Goal: Task Accomplishment & Management: Use online tool/utility

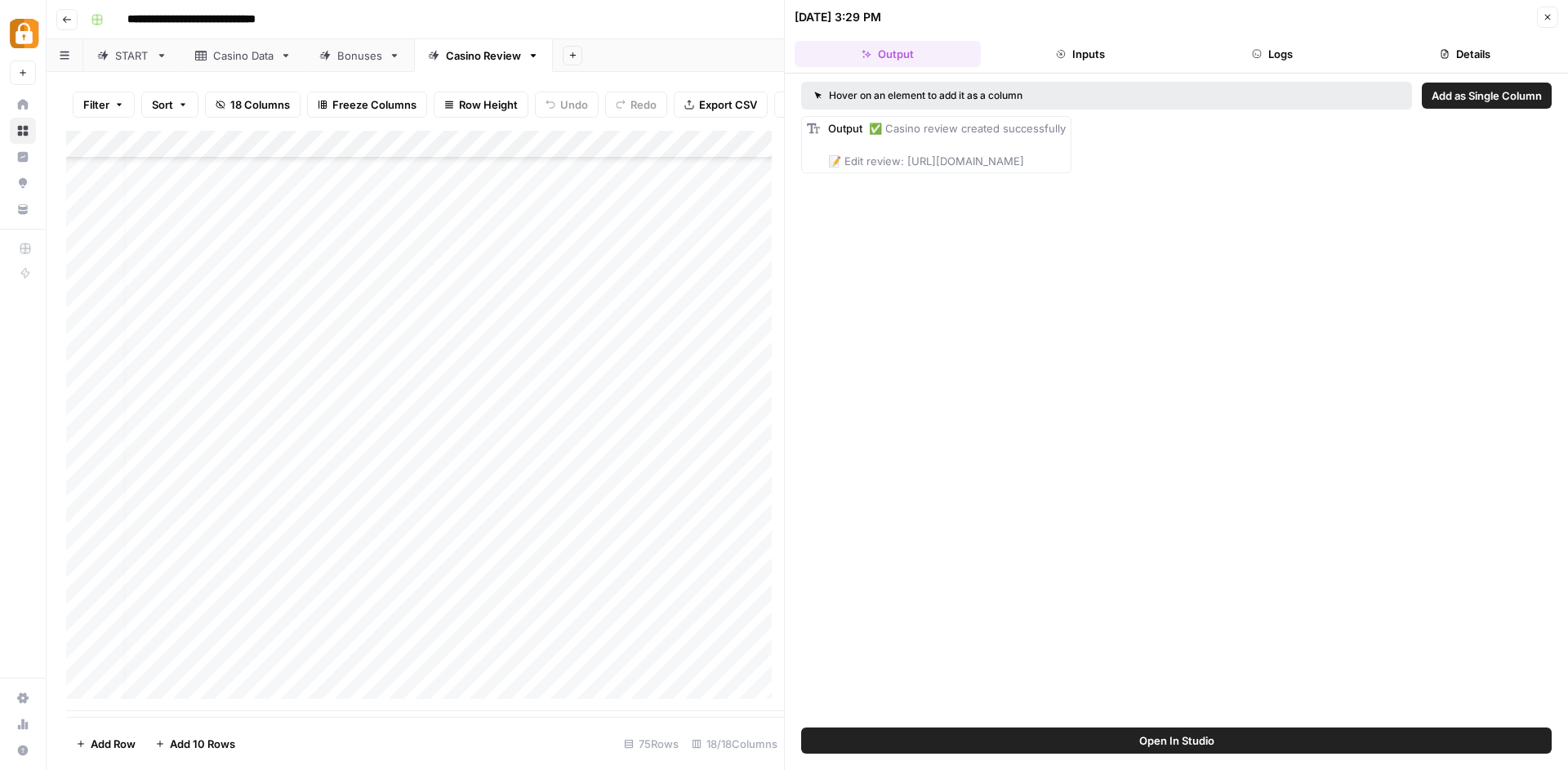
scroll to position [1570, 12]
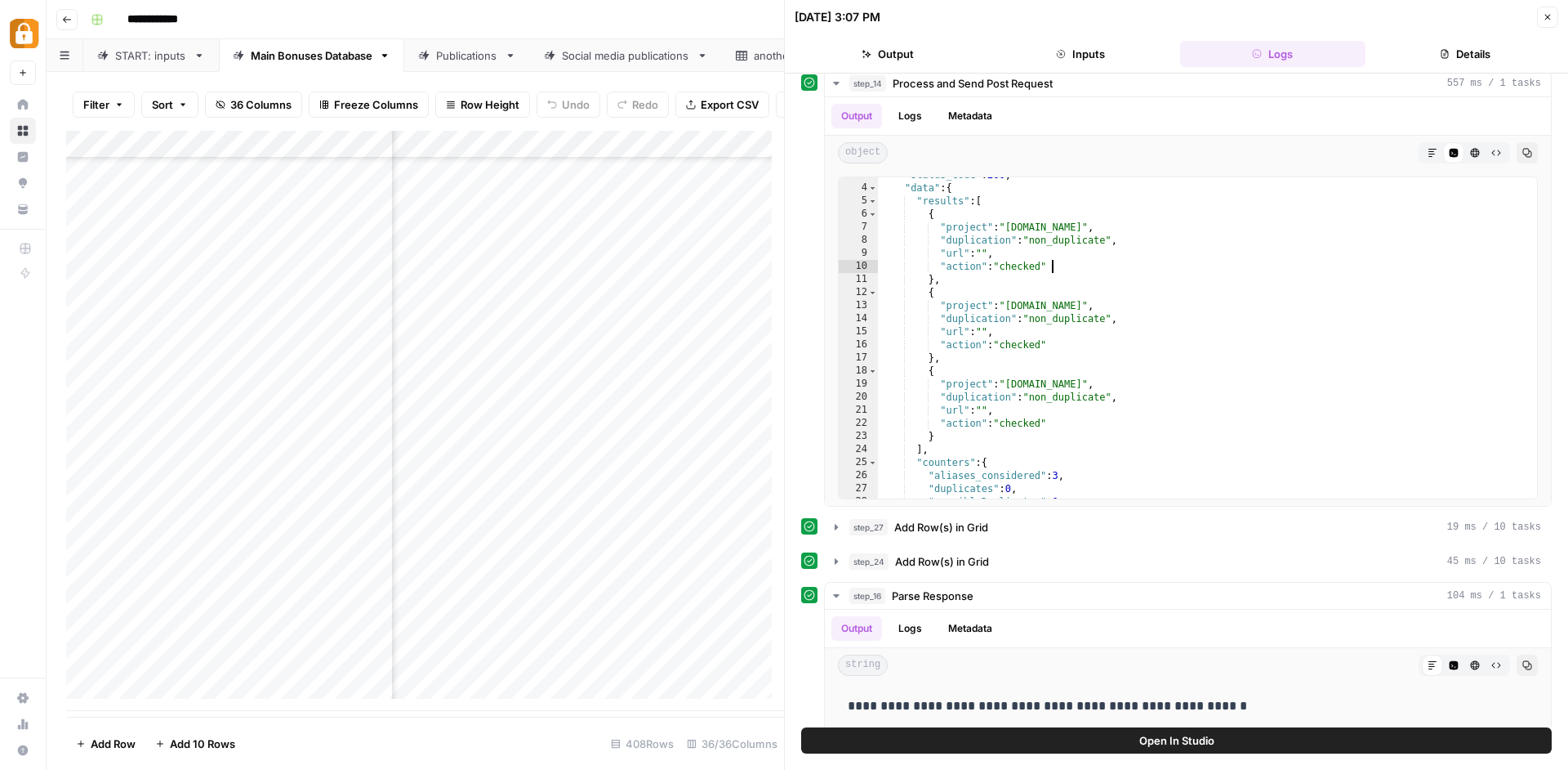
scroll to position [10825, 4002]
click at [471, 405] on div "Add Column" at bounding box center [425, 421] width 718 height 580
click at [602, 635] on div "Add Column" at bounding box center [425, 421] width 718 height 580
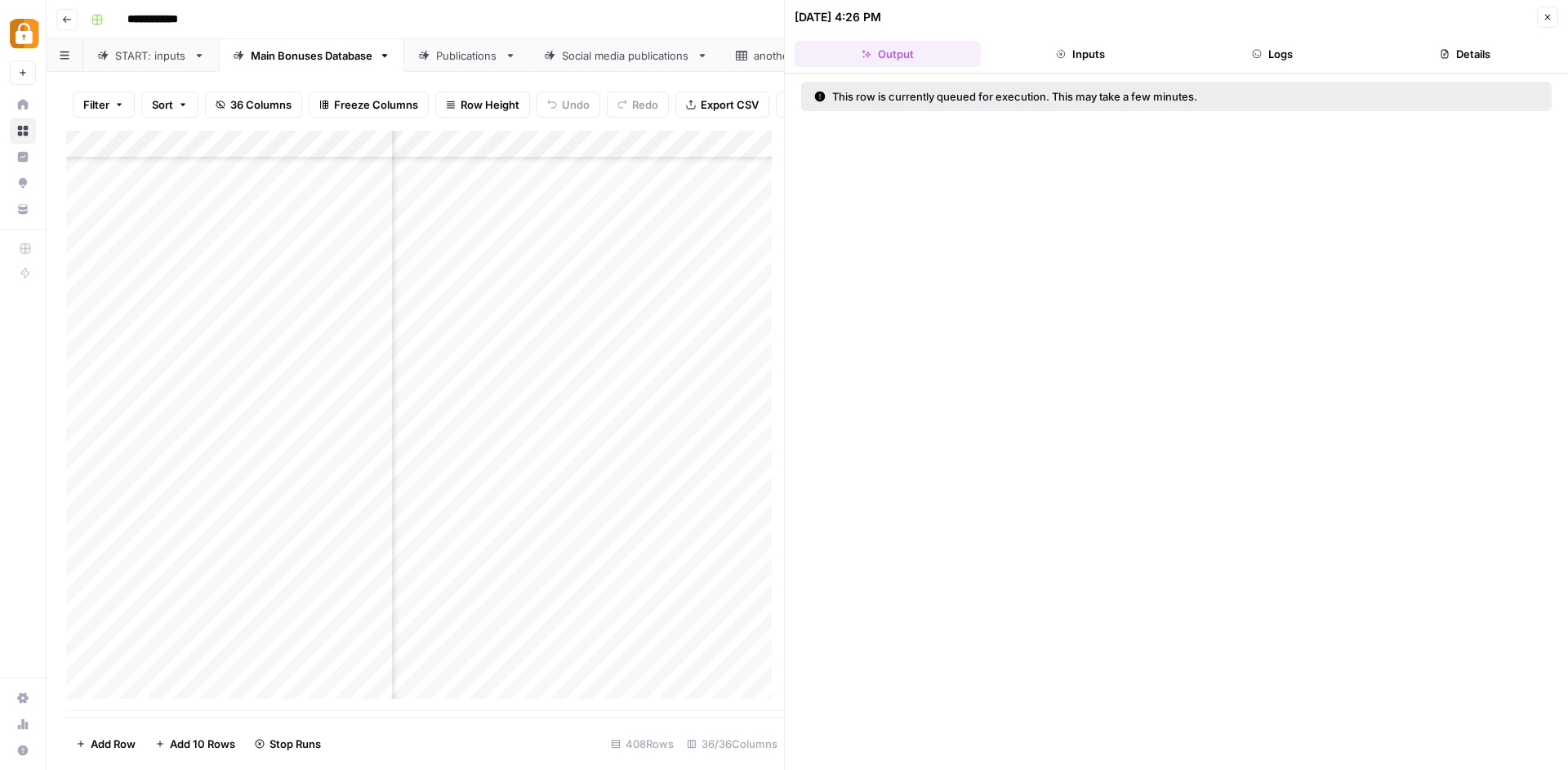
click at [1232, 48] on button "Logs" at bounding box center [1273, 54] width 186 height 26
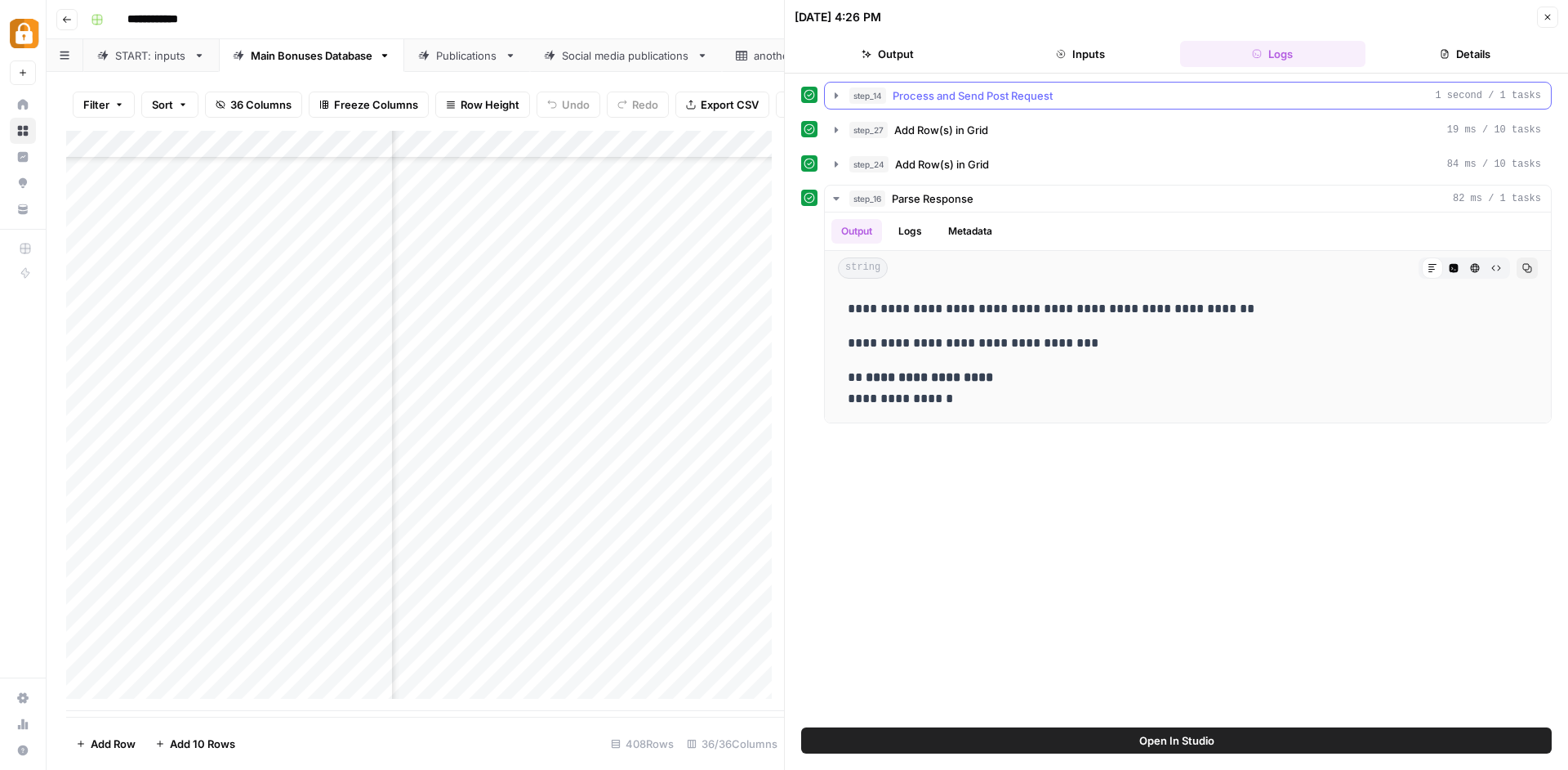
click at [1051, 92] on span "Process and Send Post Request" at bounding box center [972, 95] width 160 height 16
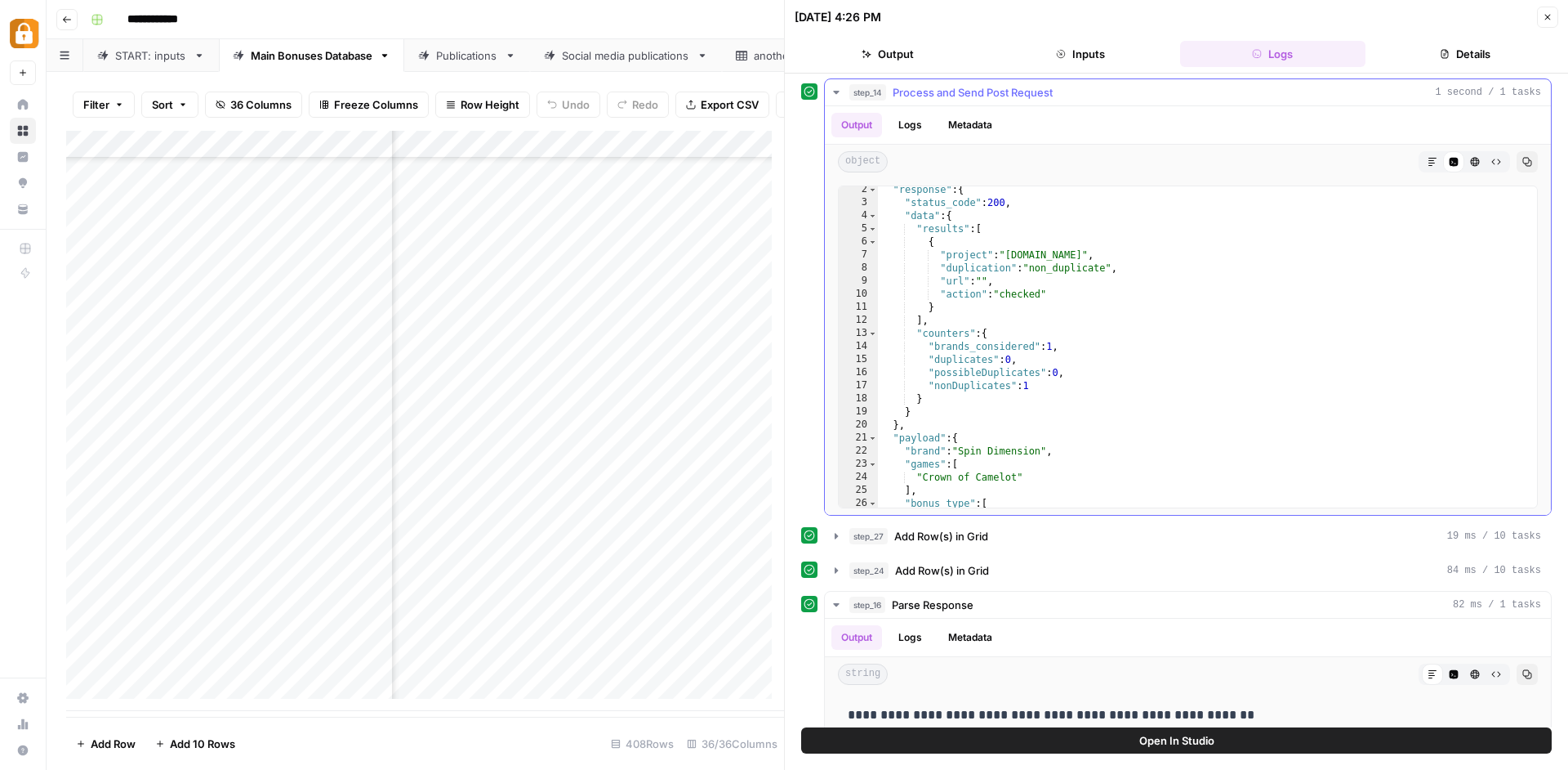
scroll to position [16, 0]
click at [640, 666] on div "Add Column" at bounding box center [425, 421] width 718 height 580
click at [641, 665] on div "Add Column" at bounding box center [425, 421] width 718 height 580
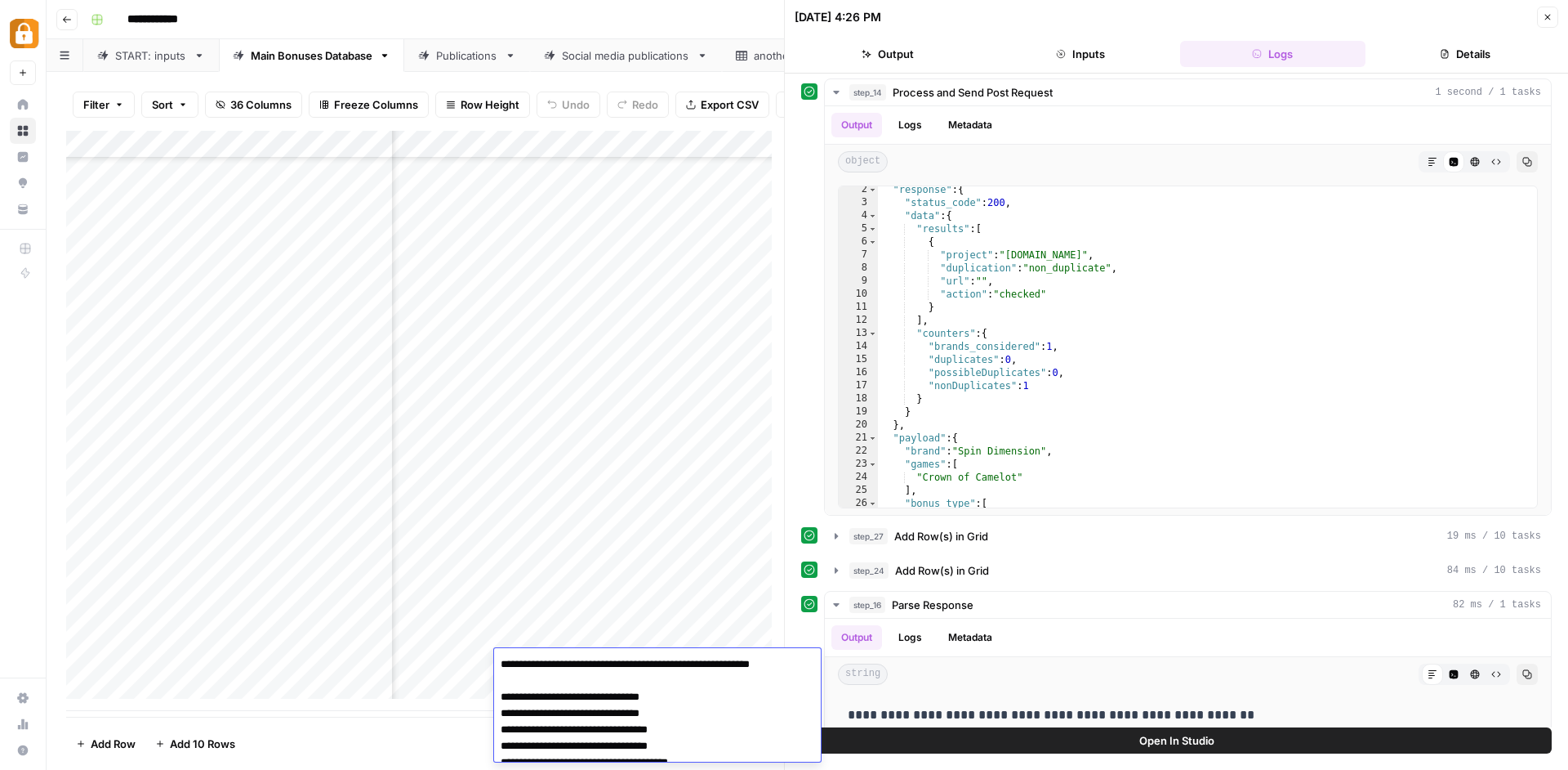
click at [641, 665] on textarea "**********" at bounding box center [652, 746] width 315 height 186
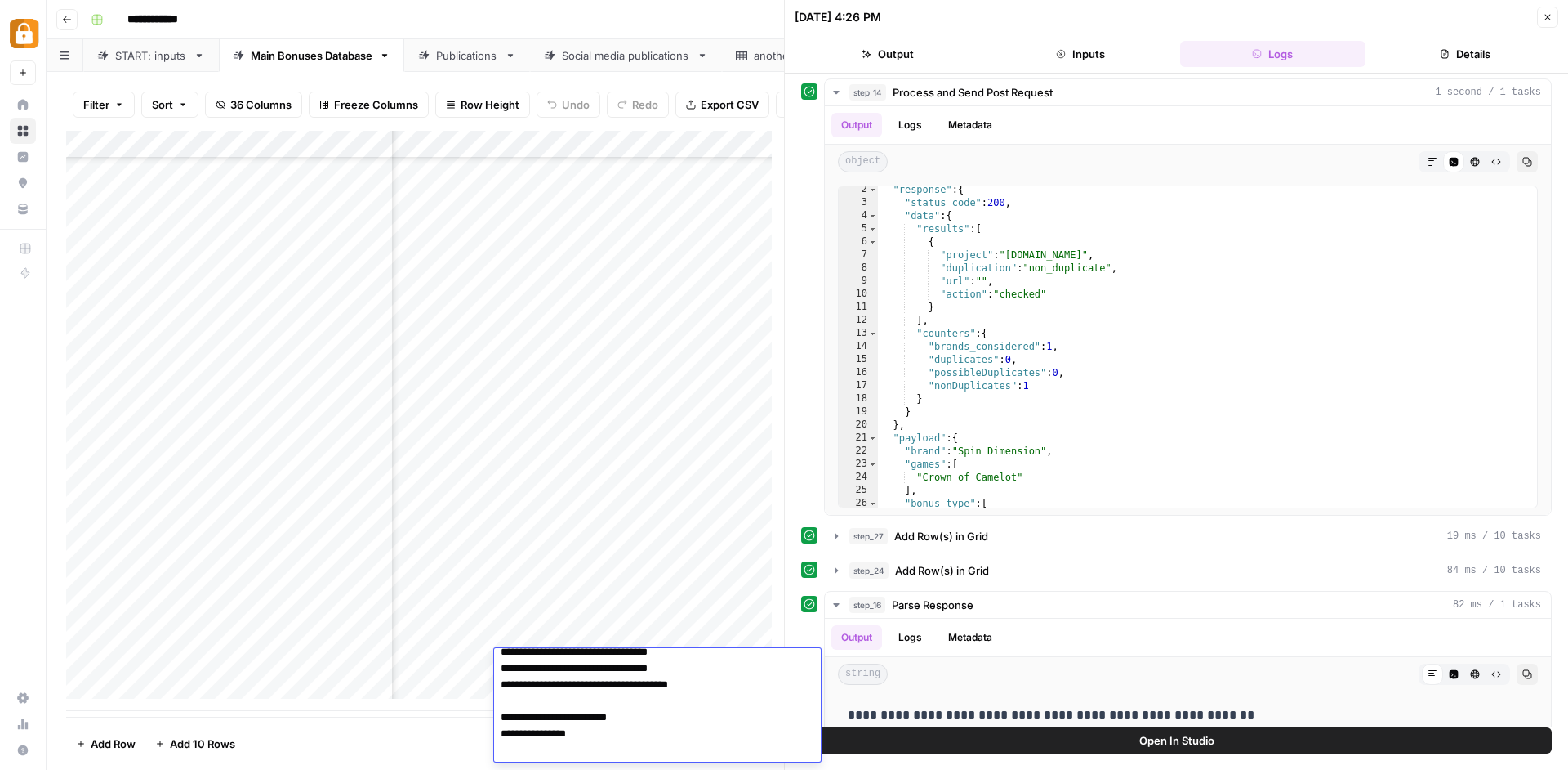
click at [577, 474] on div "Add Column" at bounding box center [425, 421] width 718 height 580
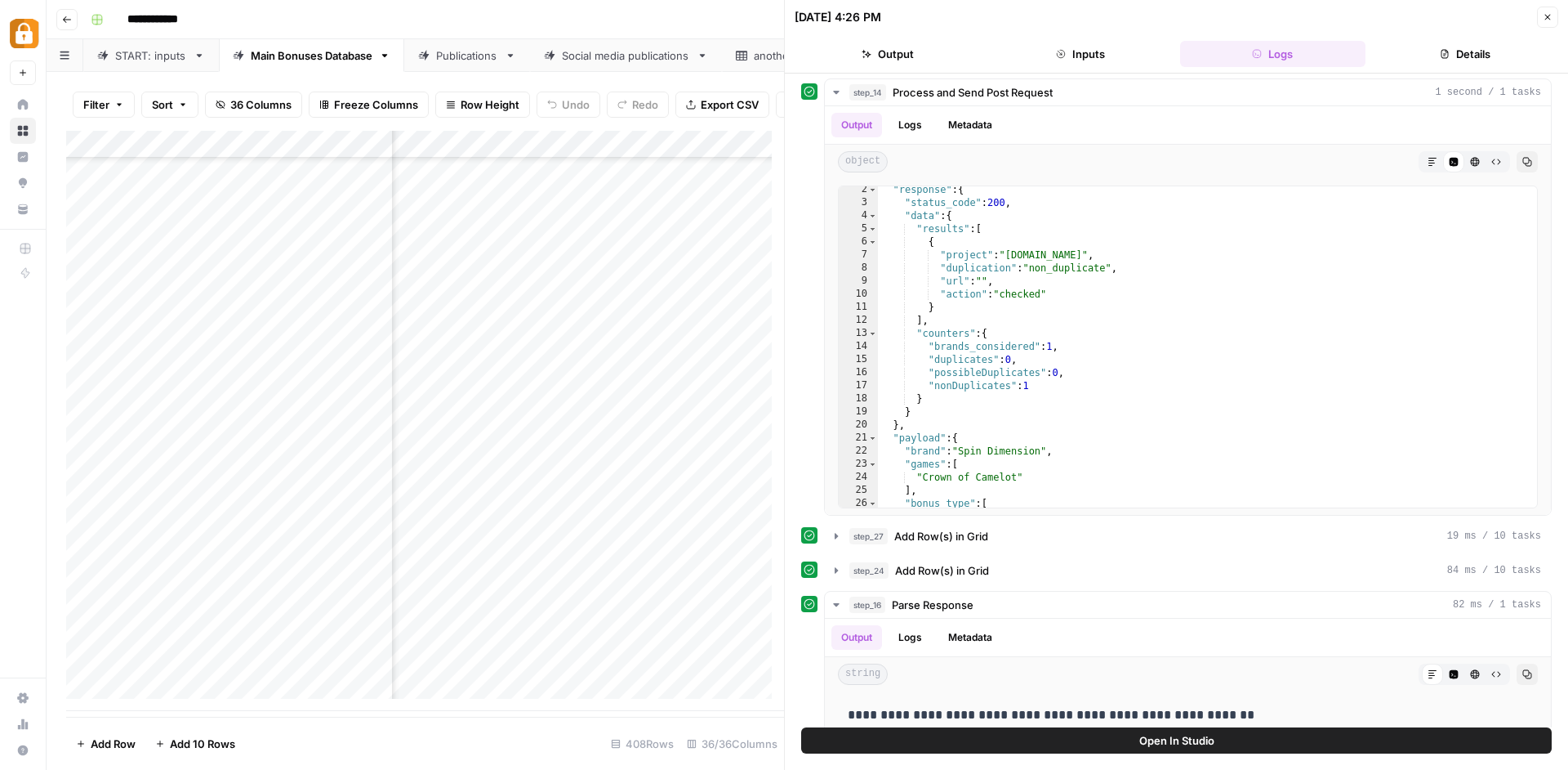
click at [526, 669] on div "Add Column" at bounding box center [425, 421] width 718 height 580
click at [560, 664] on div "Add Column" at bounding box center [425, 421] width 718 height 580
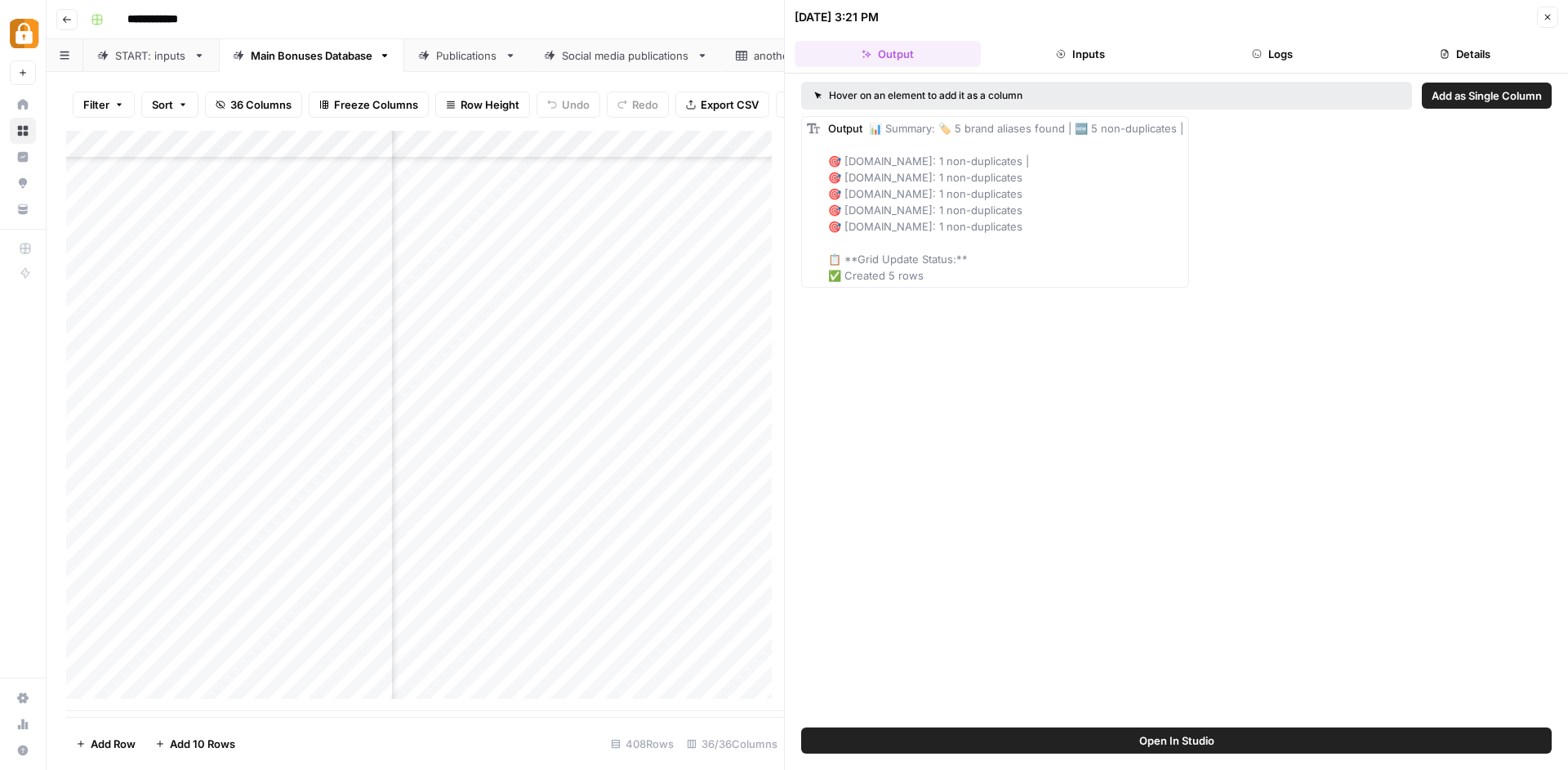
click at [1261, 55] on icon "button" at bounding box center [1258, 54] width 8 height 8
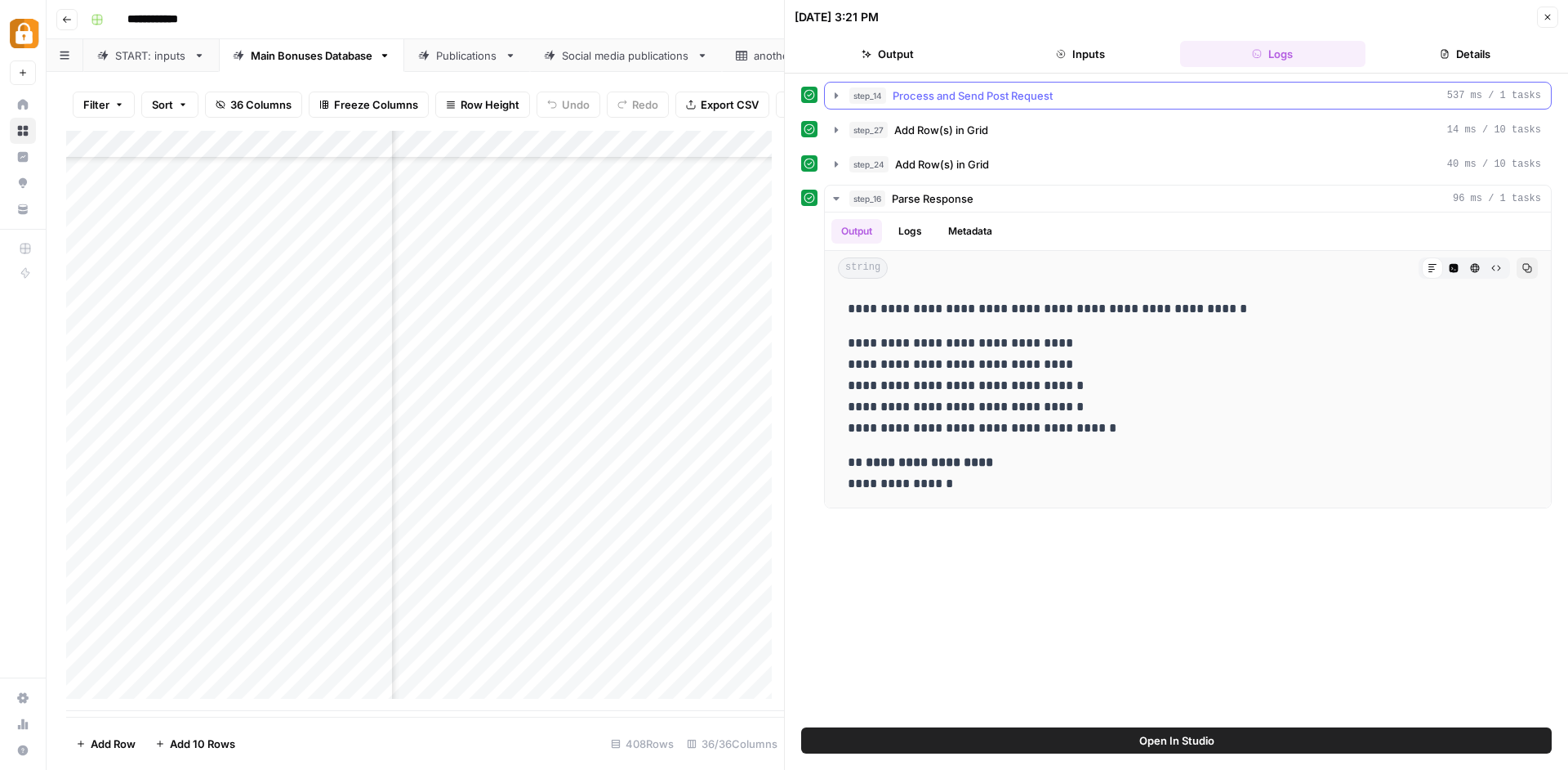
click at [838, 92] on icon "button" at bounding box center [835, 95] width 13 height 13
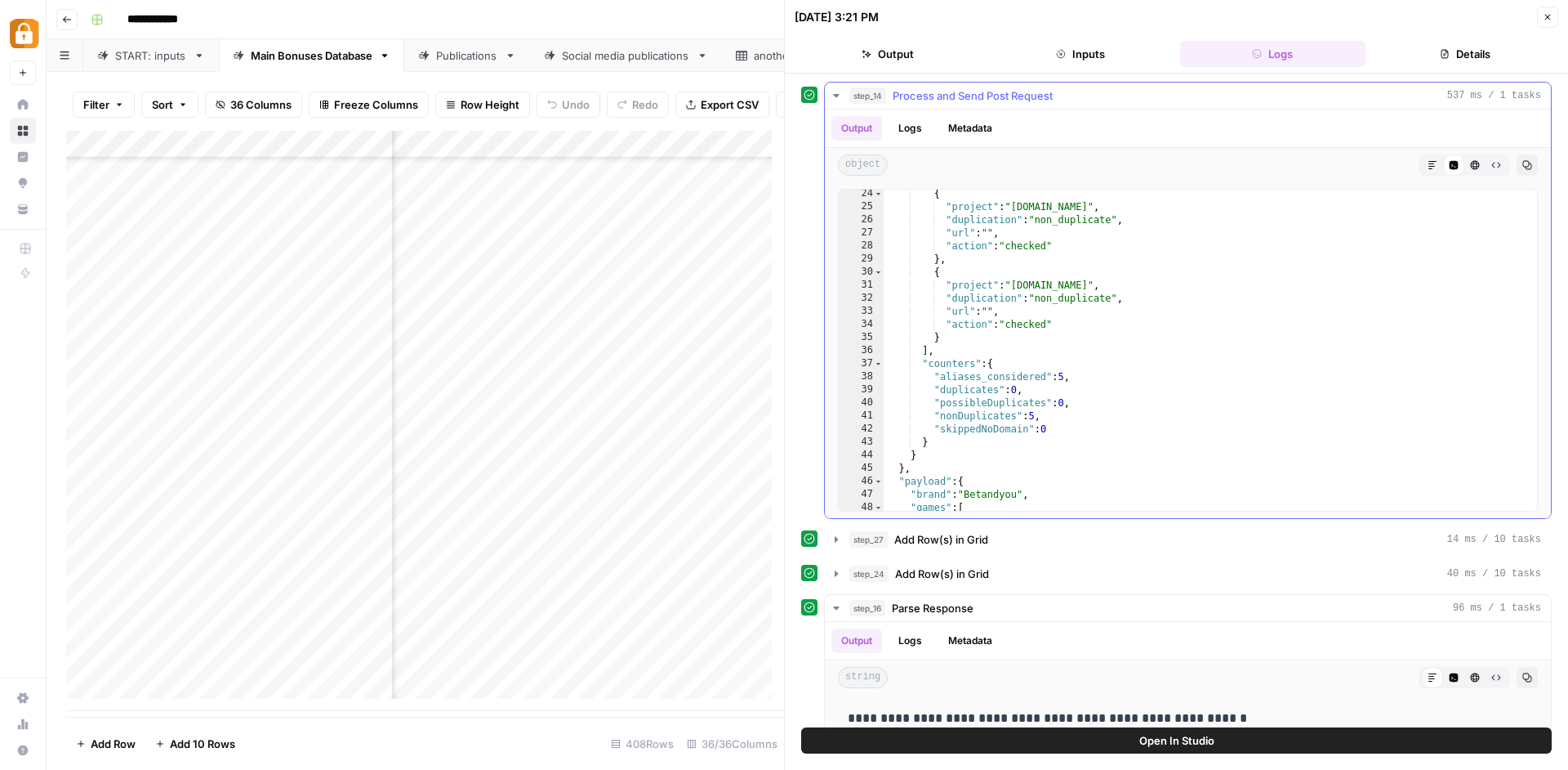
scroll to position [306, 0]
drag, startPoint x: 938, startPoint y: 377, endPoint x: 1052, endPoint y: 376, distance: 114.0
click at [1051, 376] on div "{ "project" : "casinosnavi.com" , "duplication" : "non_duplicate" , "url" : "" …" at bounding box center [1204, 358] width 642 height 347
drag, startPoint x: 1077, startPoint y: 377, endPoint x: 898, endPoint y: 366, distance: 179.3
click at [898, 366] on div "{ "project" : "casinosnavi.com" , "duplication" : "non_duplicate" , "url" : "" …" at bounding box center [1204, 358] width 642 height 347
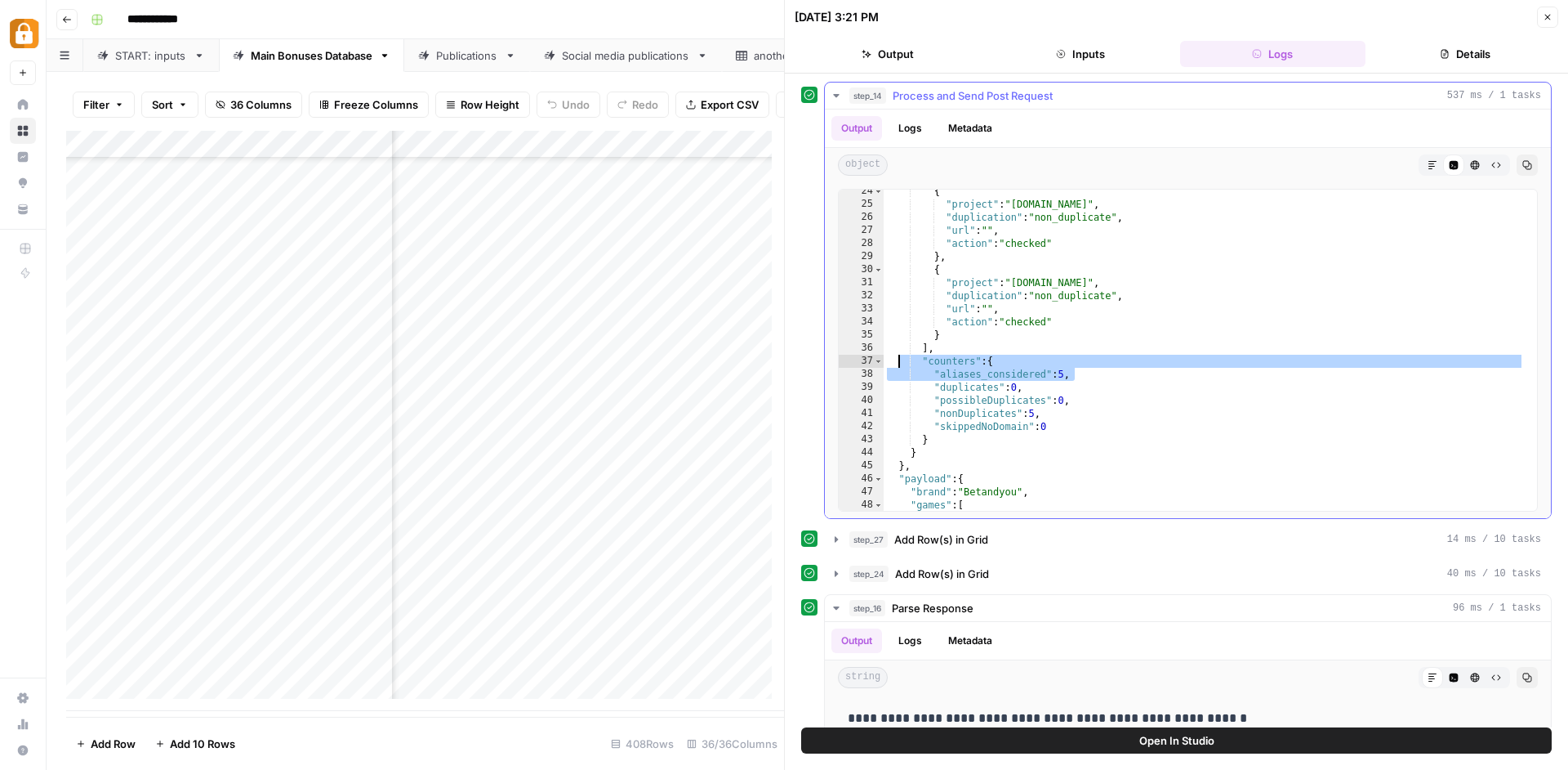
click at [914, 374] on div "{ "project" : "casinosnavi.com" , "duplication" : "non_duplicate" , "url" : "" …" at bounding box center [1204, 358] width 642 height 347
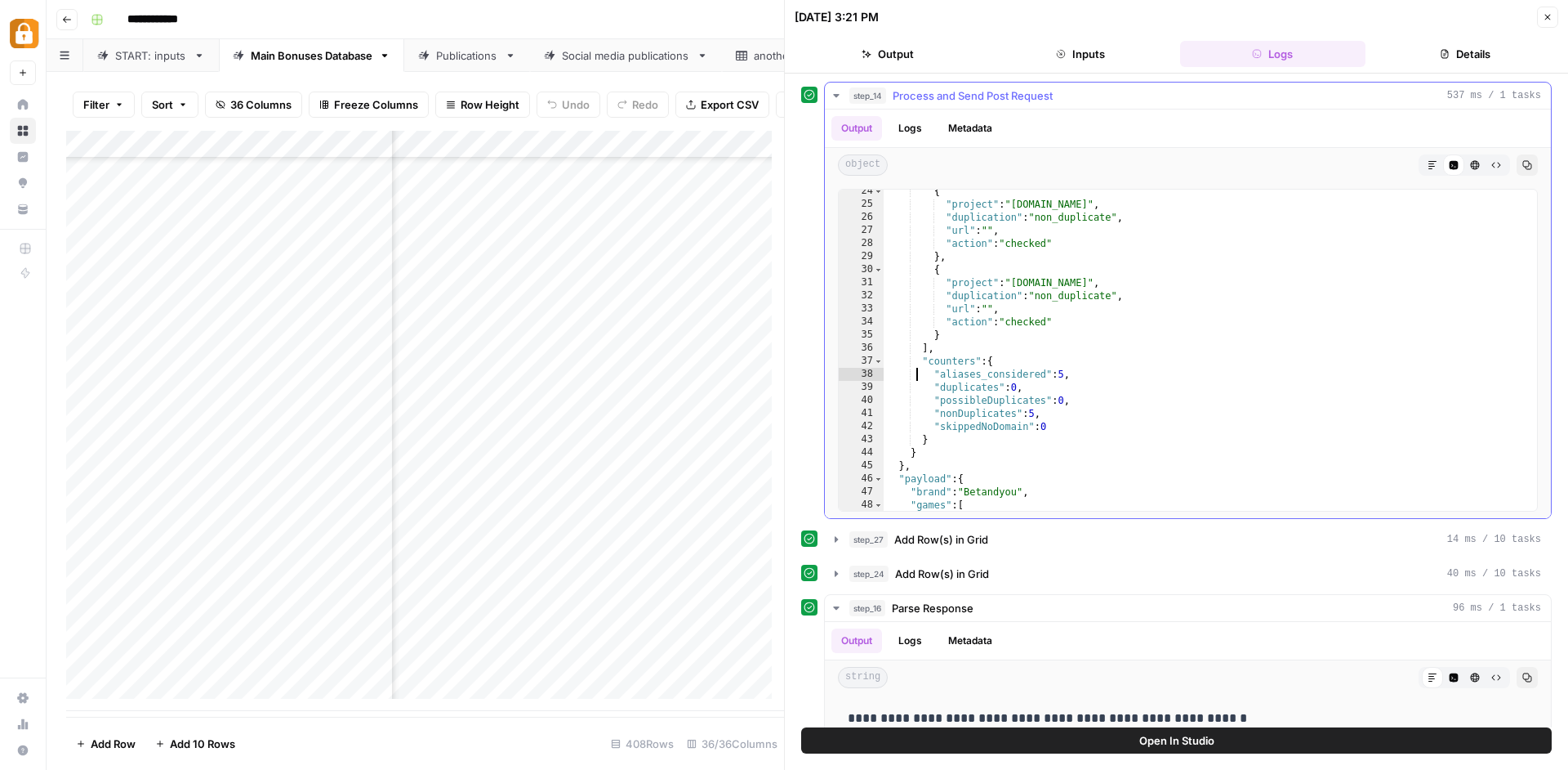
click at [914, 374] on div "{ "project" : "casinosnavi.com" , "duplication" : "non_duplicate" , "url" : "" …" at bounding box center [1204, 358] width 642 height 347
type textarea "**********"
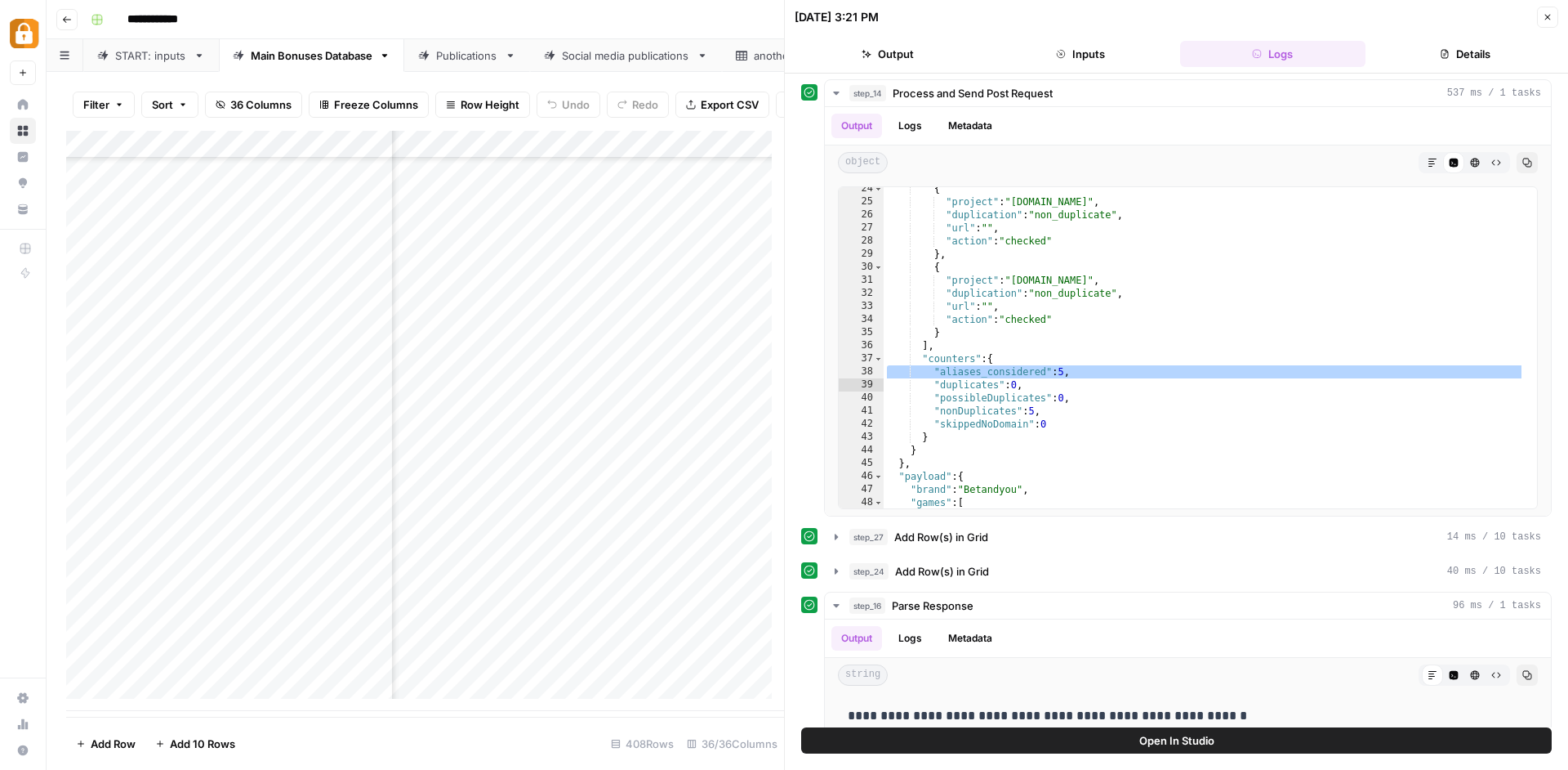
scroll to position [10825, 4225]
click at [592, 633] on div "Add Column" at bounding box center [425, 421] width 718 height 580
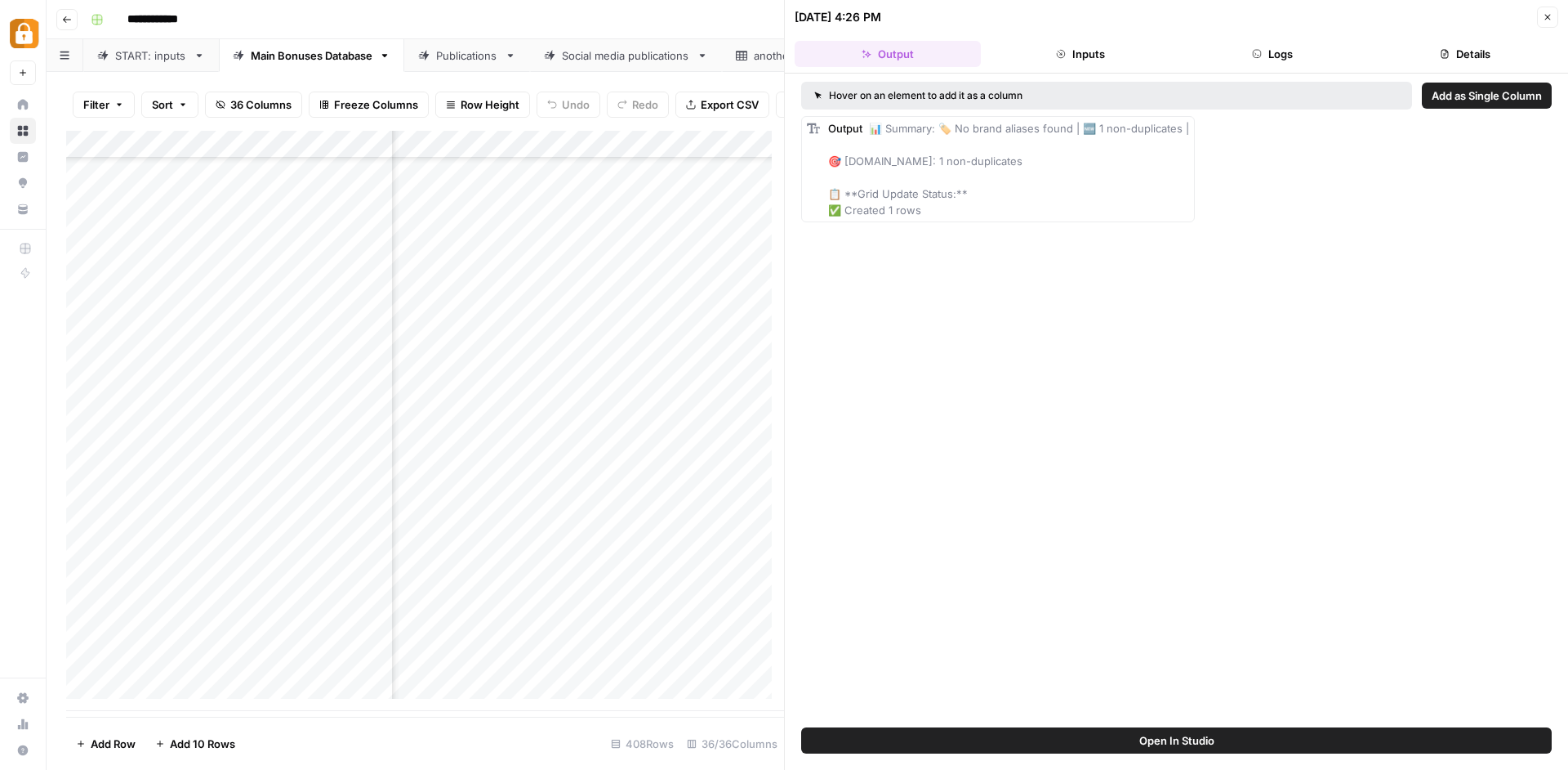
click at [1259, 59] on button "Logs" at bounding box center [1273, 54] width 186 height 26
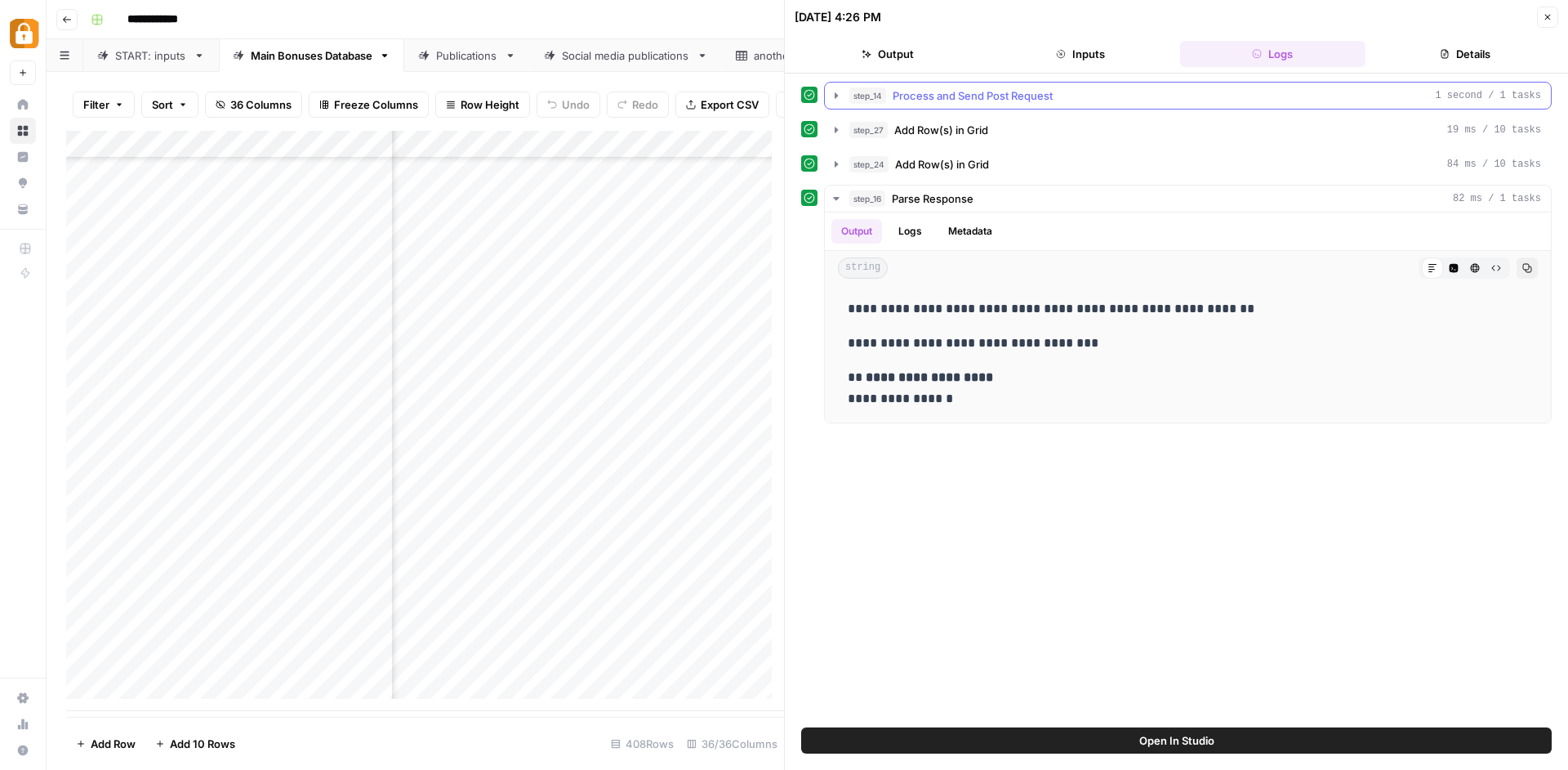
click at [829, 93] on button "step_14 Process and Send Post Request 1 second / 1 tasks" at bounding box center [1188, 96] width 727 height 26
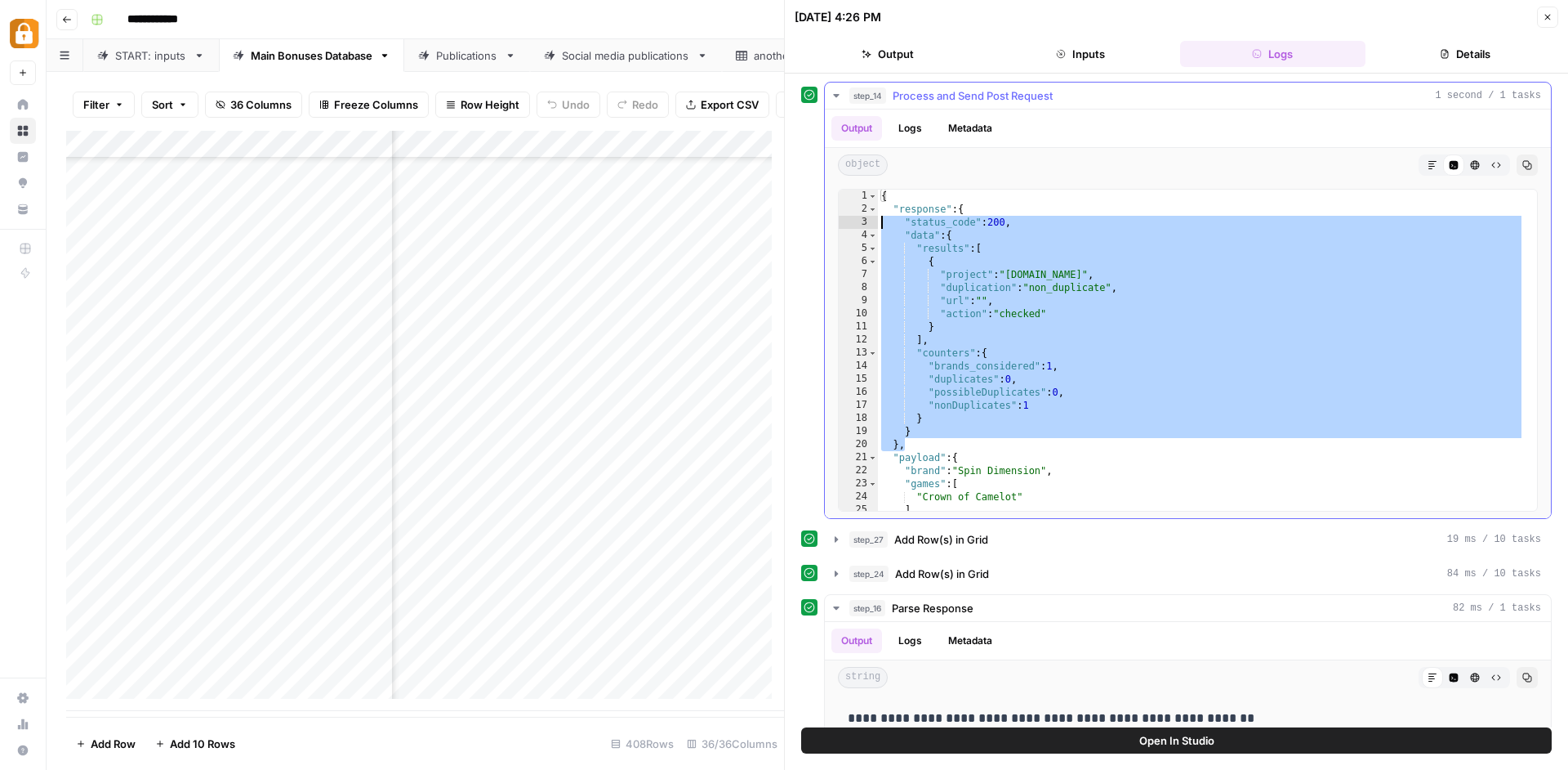
drag, startPoint x: 903, startPoint y: 446, endPoint x: 863, endPoint y: 256, distance: 194.2
click at [863, 256] on div "** 1 2 3 4 5 6 7 8 9 10 11 12 13 14 15 16 17 18 19 20 21 22 23 24 25 26 { "resp…" at bounding box center [1188, 350] width 700 height 323
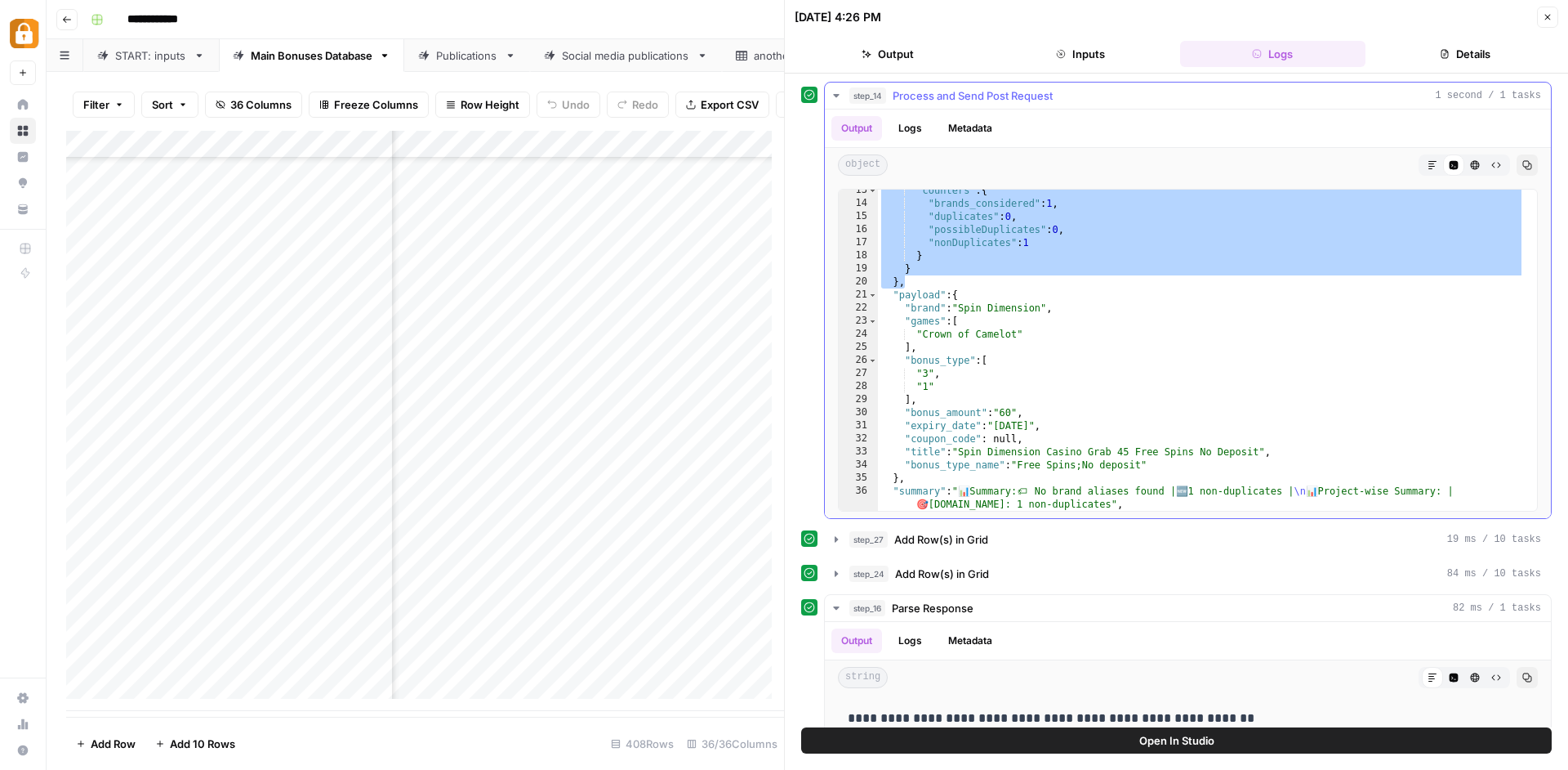
scroll to position [163, 0]
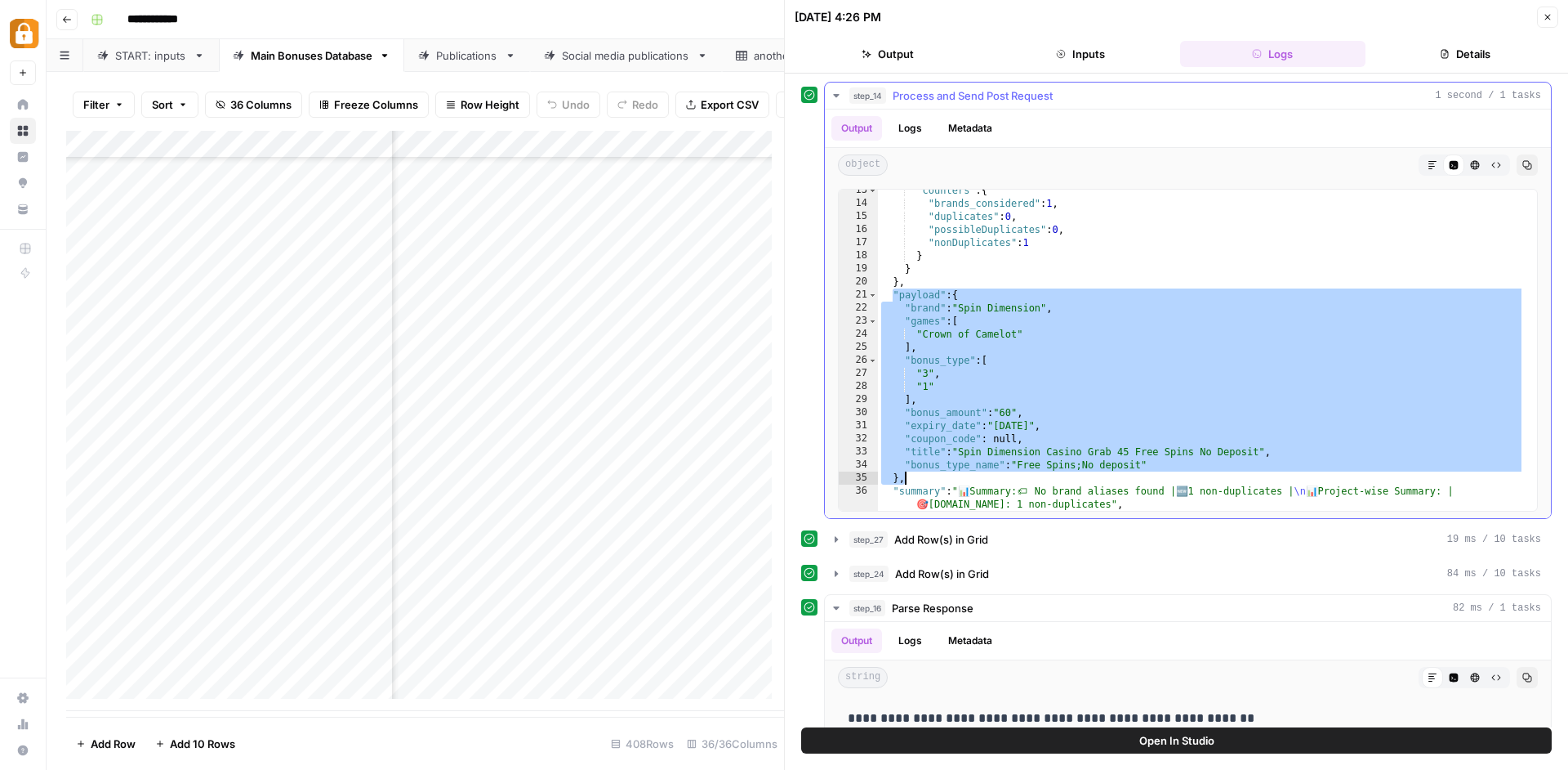
drag, startPoint x: 892, startPoint y: 296, endPoint x: 1064, endPoint y: 481, distance: 252.6
click at [1064, 481] on div ""counters" : { "brands_considered" : 1 , "duplicates" : 0 , "possibleDuplicates…" at bounding box center [1201, 357] width 647 height 347
type textarea "**********"
click at [589, 633] on div "Add Column" at bounding box center [425, 421] width 718 height 580
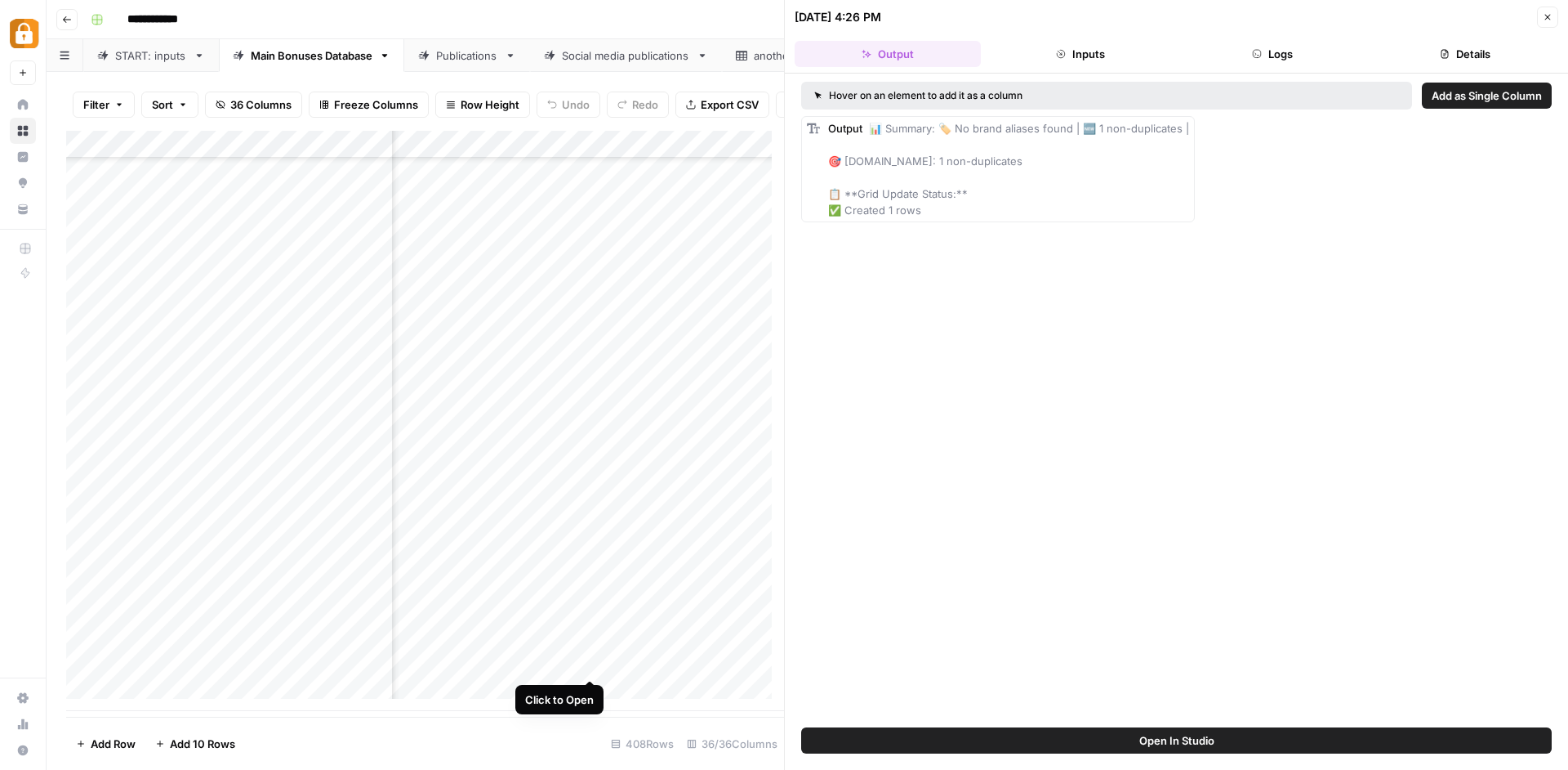
click at [589, 662] on div "Add Column" at bounding box center [425, 421] width 718 height 580
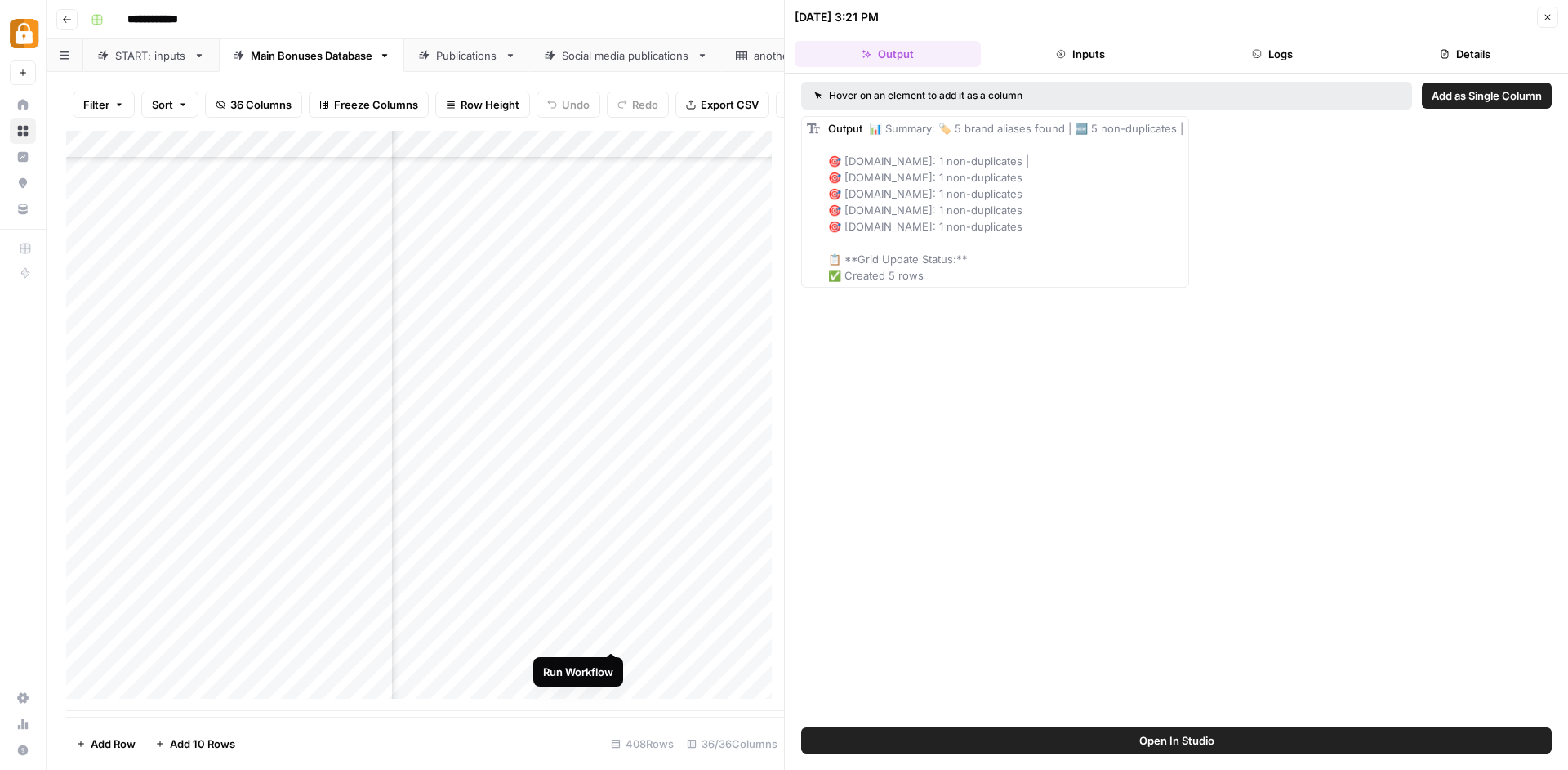
click at [616, 631] on div "Add Column" at bounding box center [425, 421] width 718 height 580
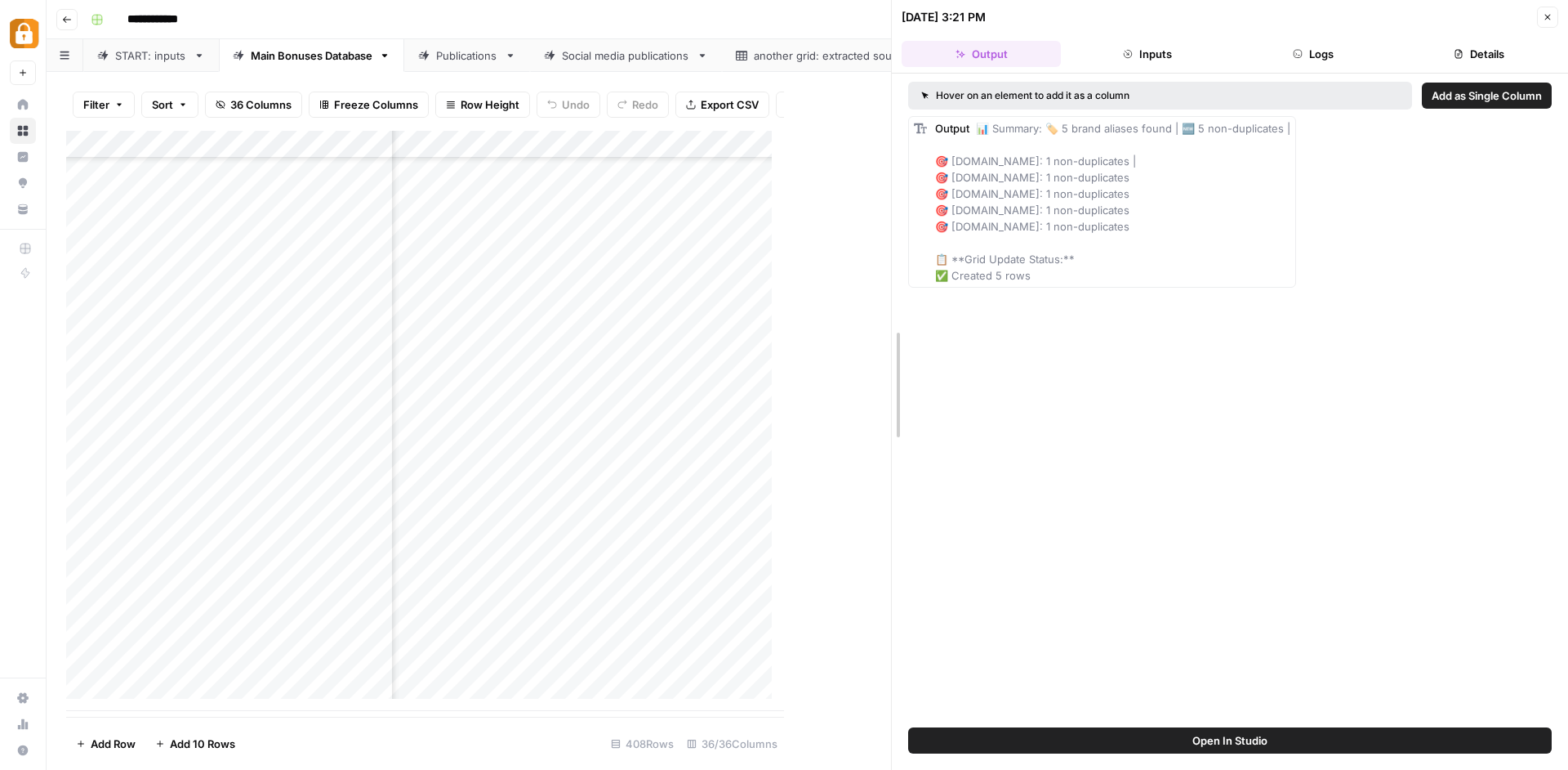
drag, startPoint x: 787, startPoint y: 622, endPoint x: 895, endPoint y: 633, distance: 108.6
click at [895, 633] on div "09/03/25 at 3:21 PM Close Output Inputs Logs Details Hover on an element to add…" at bounding box center [1230, 385] width 678 height 770
click at [788, 637] on div "Add Column" at bounding box center [479, 421] width 825 height 580
click at [725, 596] on div "Add Column" at bounding box center [479, 421] width 825 height 580
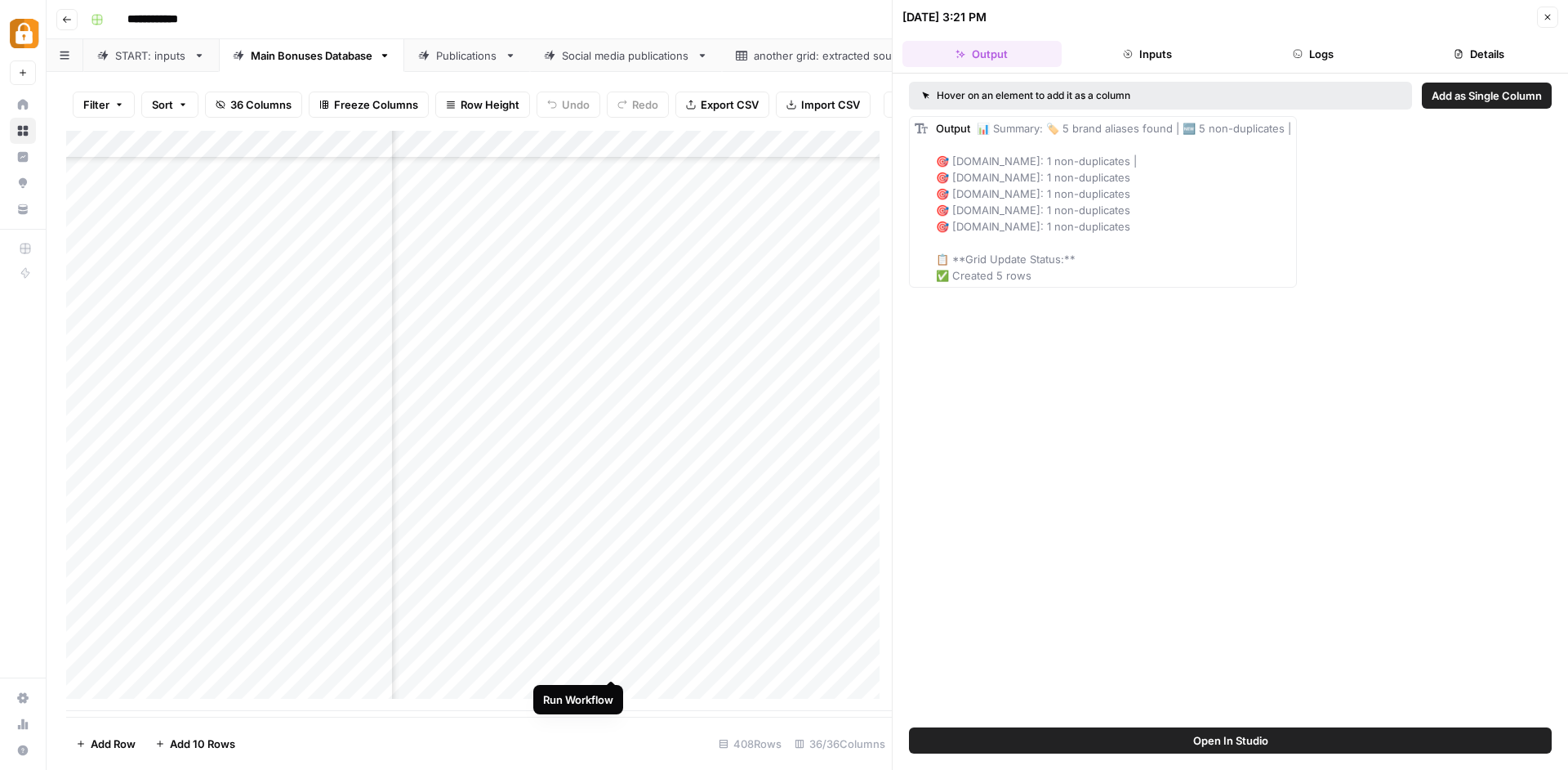
click at [611, 662] on div "Add Column" at bounding box center [479, 421] width 825 height 580
click at [777, 665] on div "Add Column" at bounding box center [479, 421] width 825 height 580
click at [440, 59] on div "Publications" at bounding box center [467, 55] width 62 height 16
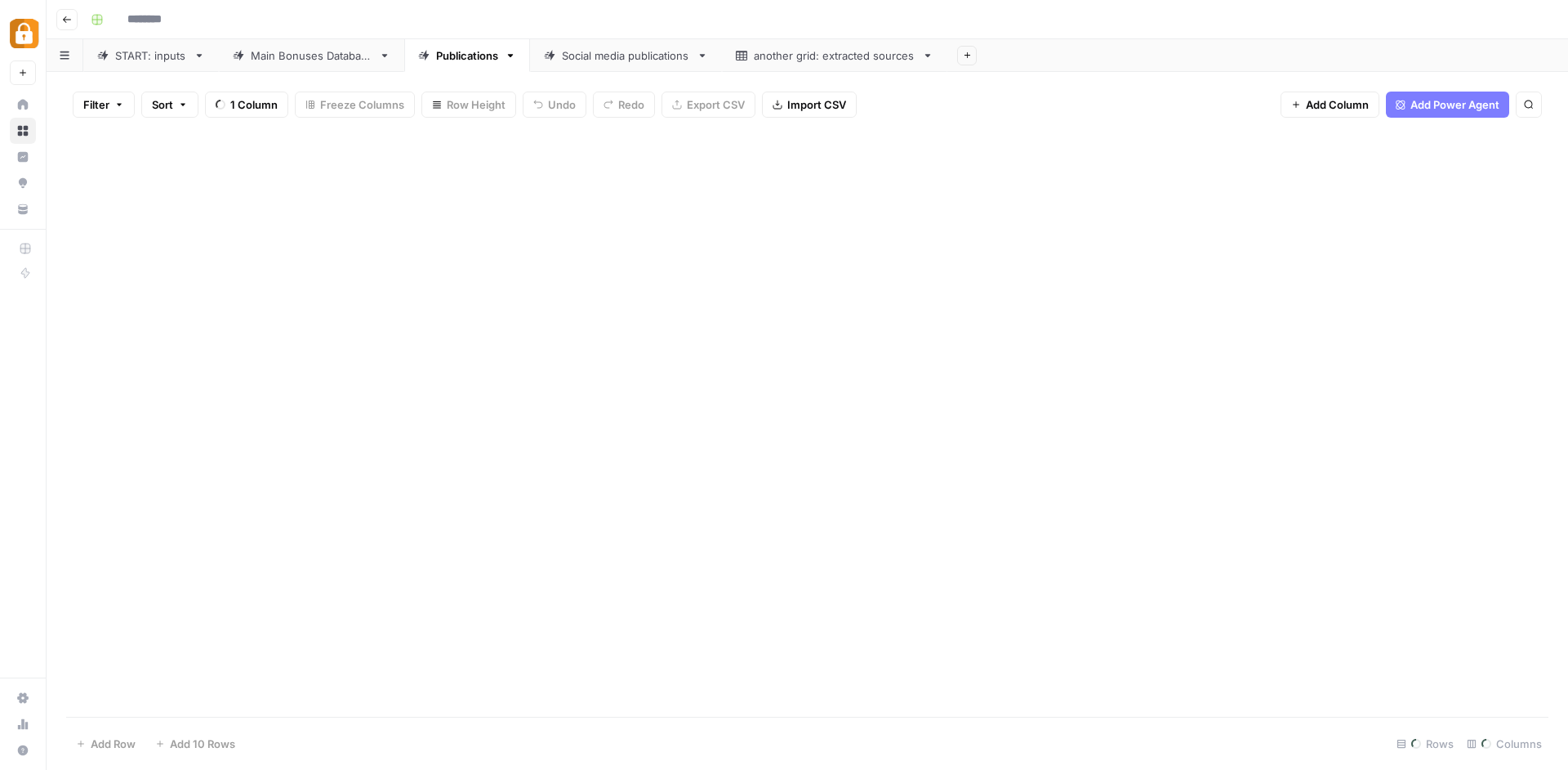
type input "**********"
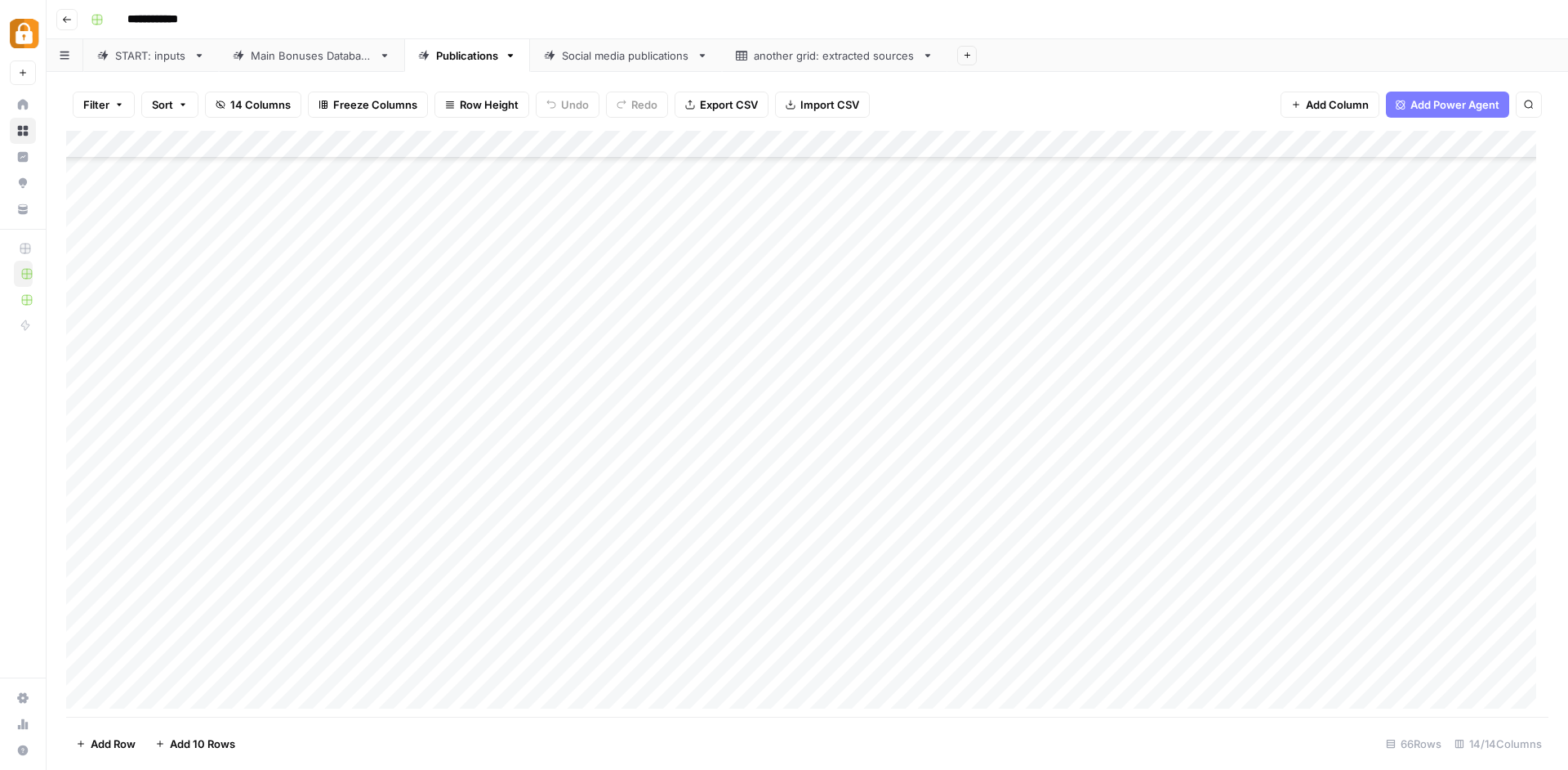
scroll to position [769, 0]
click at [284, 49] on div "Main Bonuses Database" at bounding box center [312, 55] width 122 height 16
click at [460, 65] on link "Publications" at bounding box center [468, 55] width 126 height 33
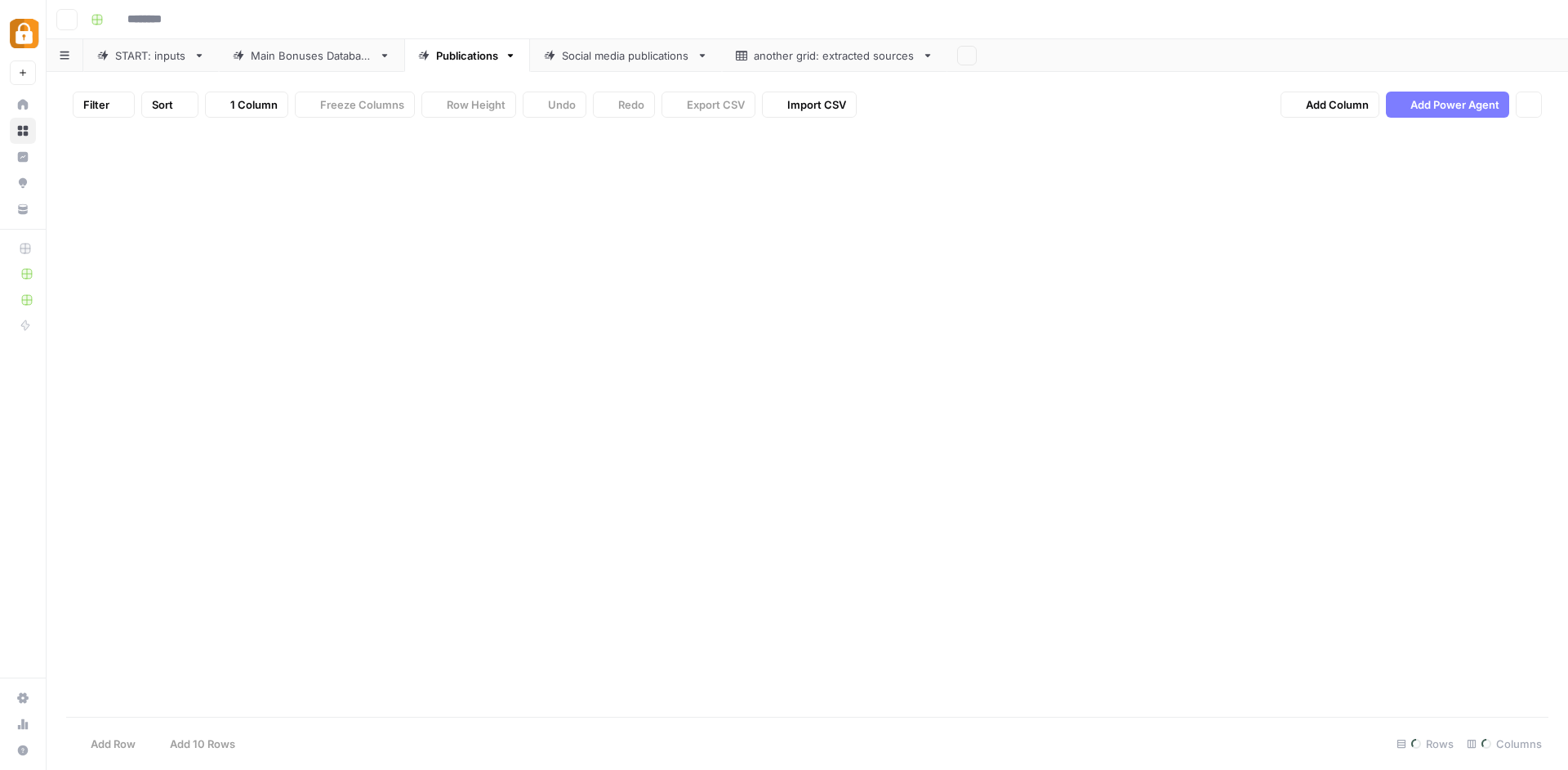
type input "**********"
click at [341, 65] on link "Main Bonuses Database" at bounding box center [312, 55] width 186 height 33
type input "**********"
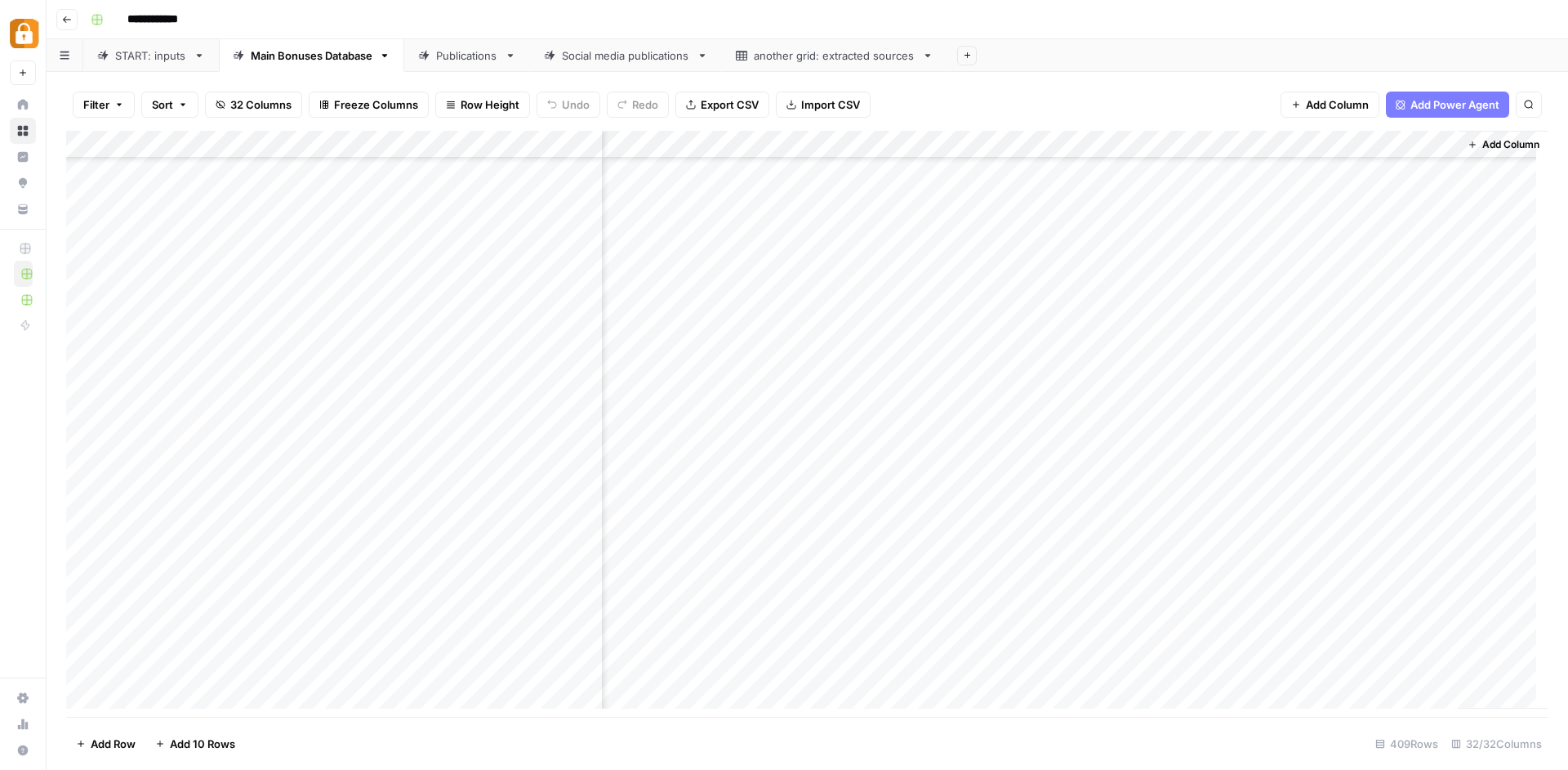
scroll to position [10843, 3905]
click at [472, 62] on div "Publications" at bounding box center [467, 55] width 62 height 16
click at [181, 242] on div "Add Column" at bounding box center [807, 426] width 1483 height 590
click at [186, 580] on div "Add Column" at bounding box center [807, 426] width 1483 height 590
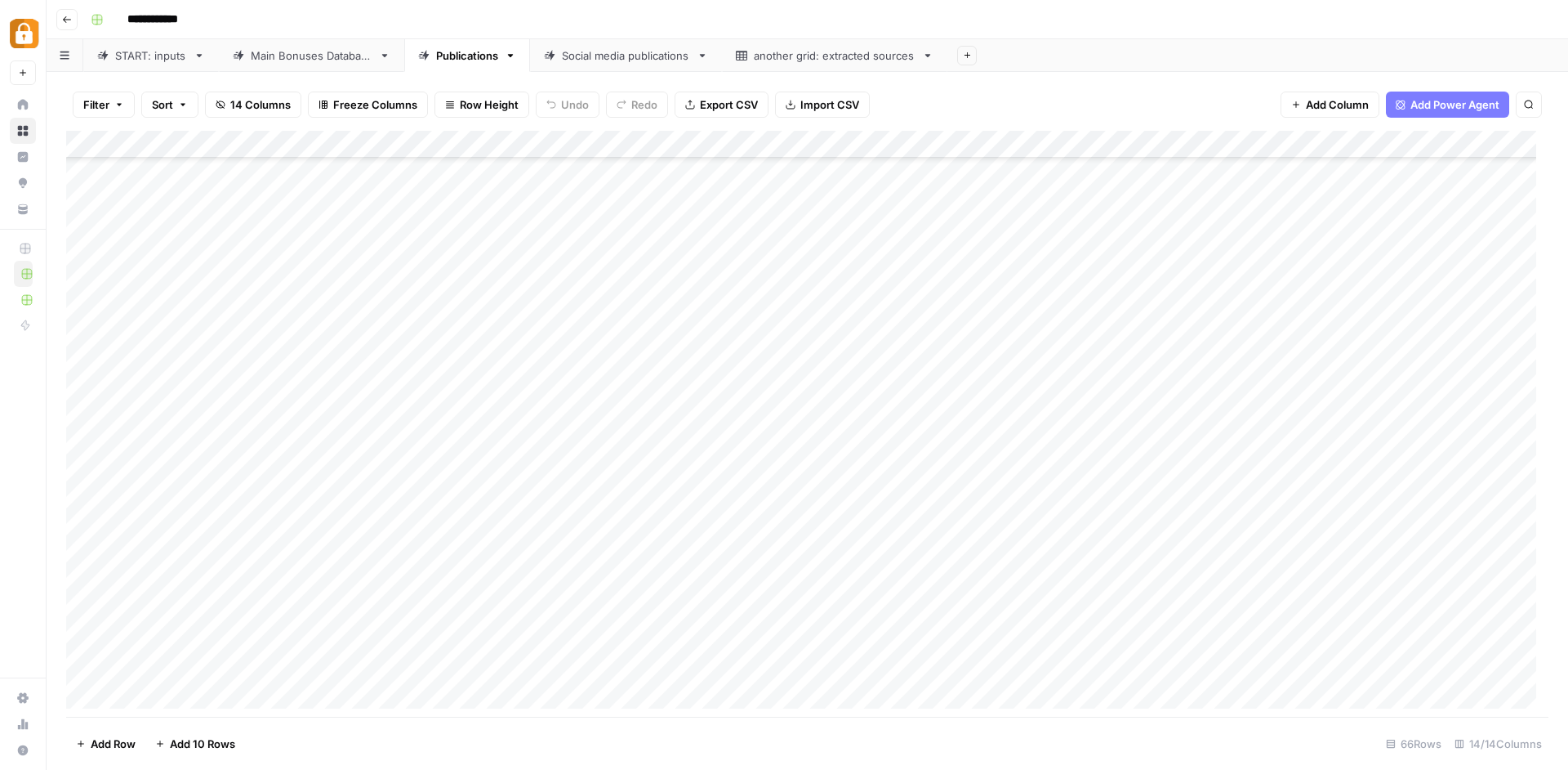
click at [234, 356] on div "Add Column" at bounding box center [807, 426] width 1483 height 590
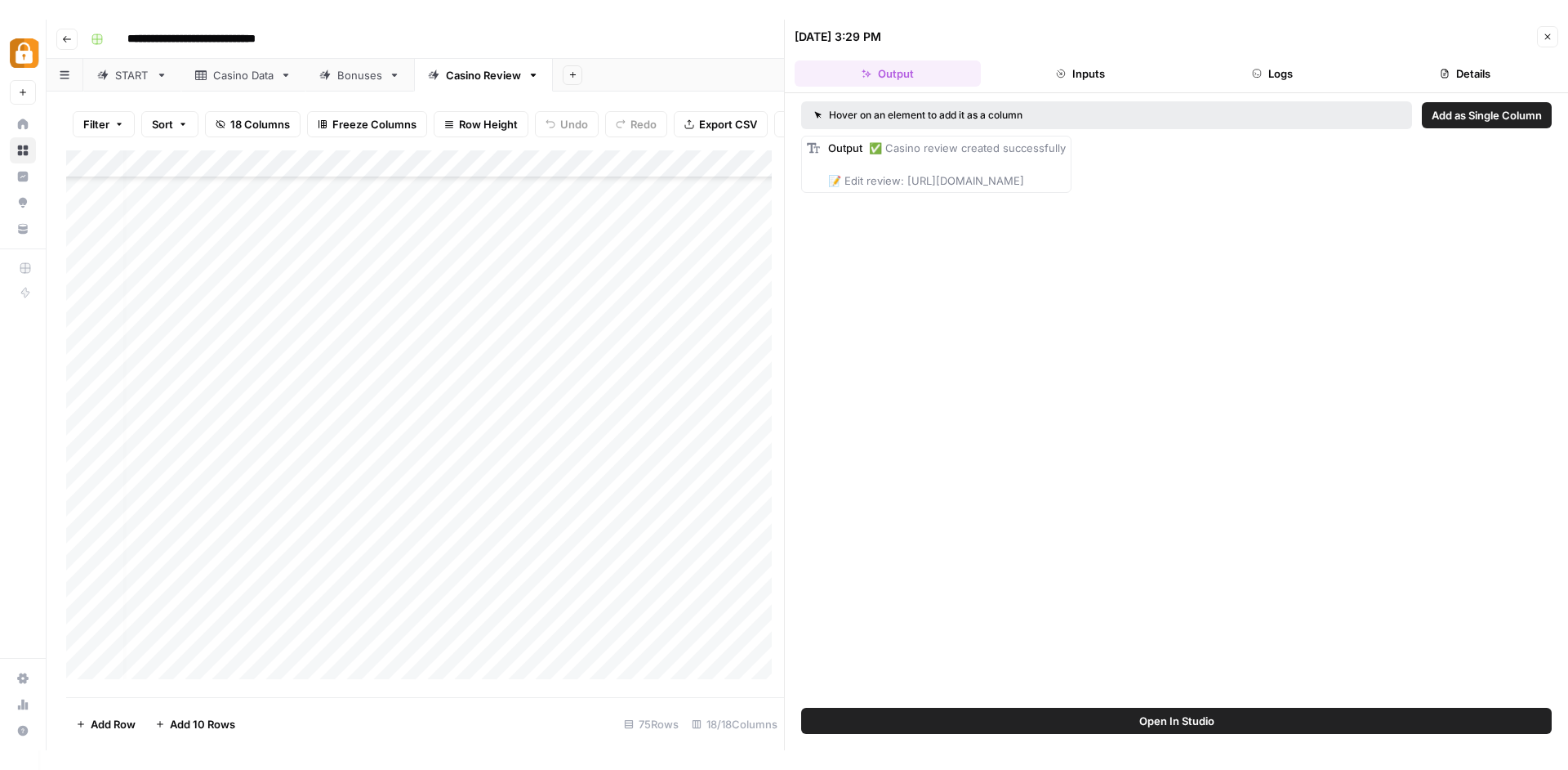
scroll to position [1570, 12]
